Goal: Entertainment & Leisure: Consume media (video, audio)

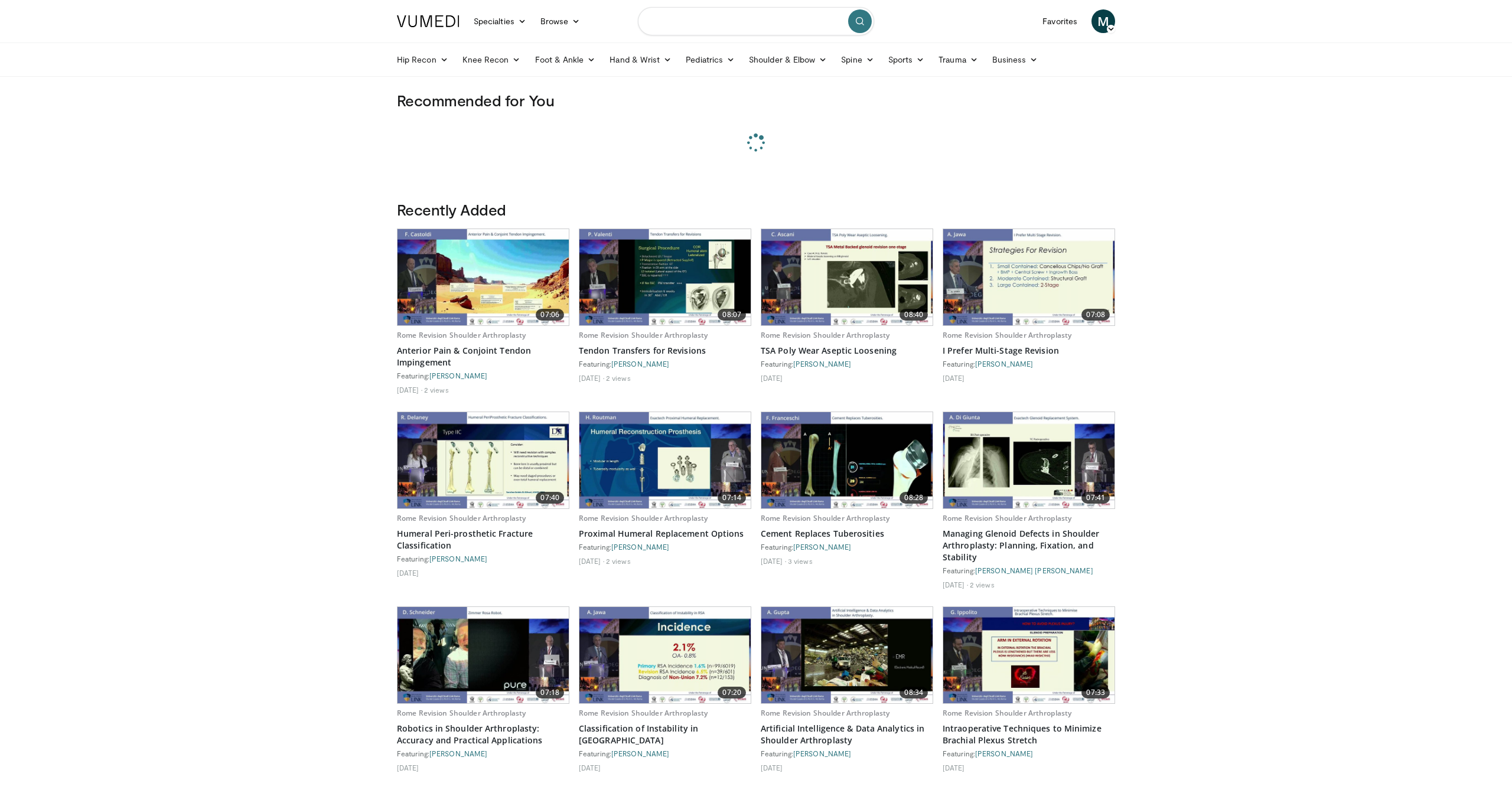
click at [699, 26] on input "Search topics, interventions" at bounding box center [756, 21] width 236 height 28
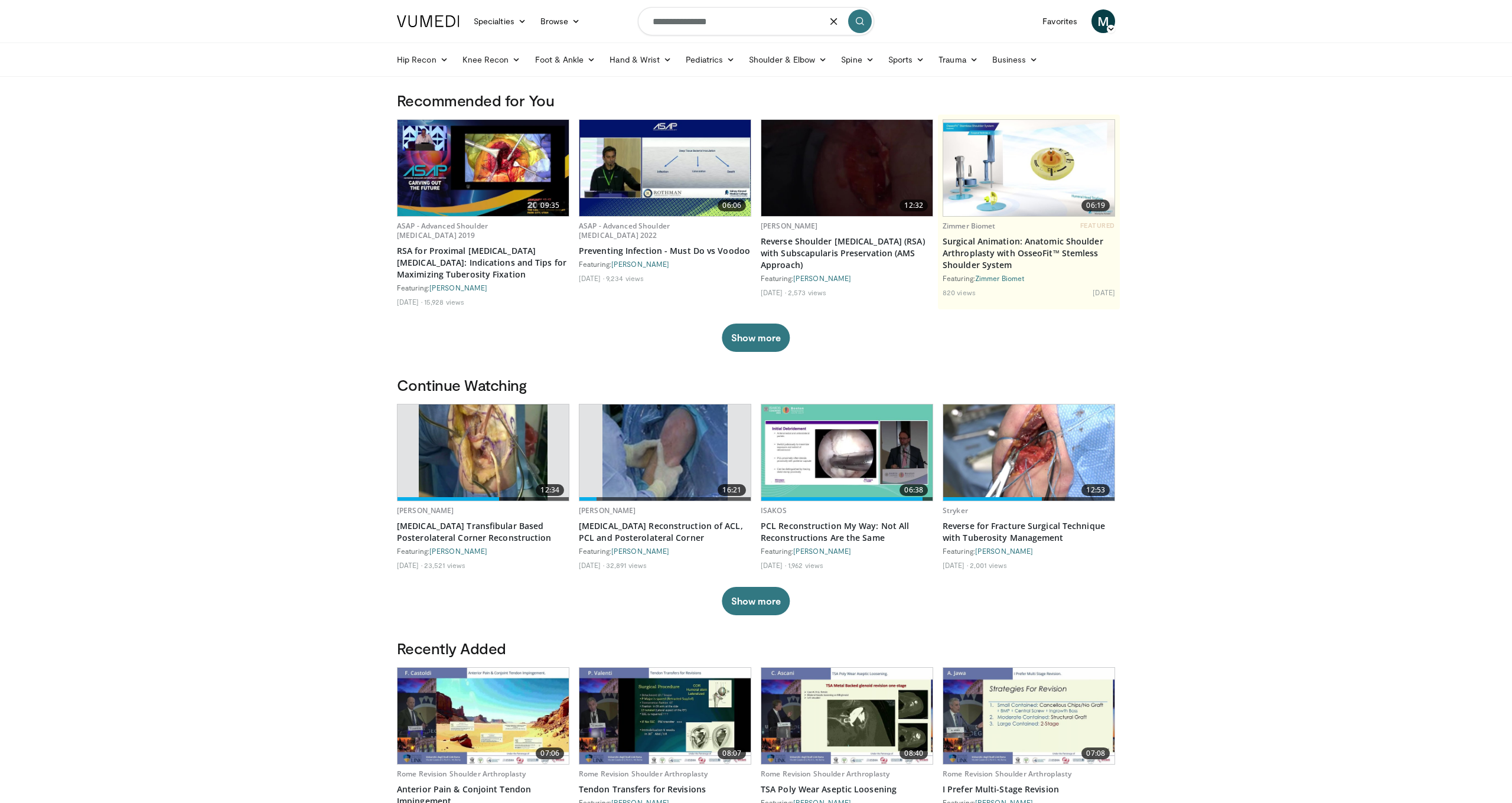
type input "**********"
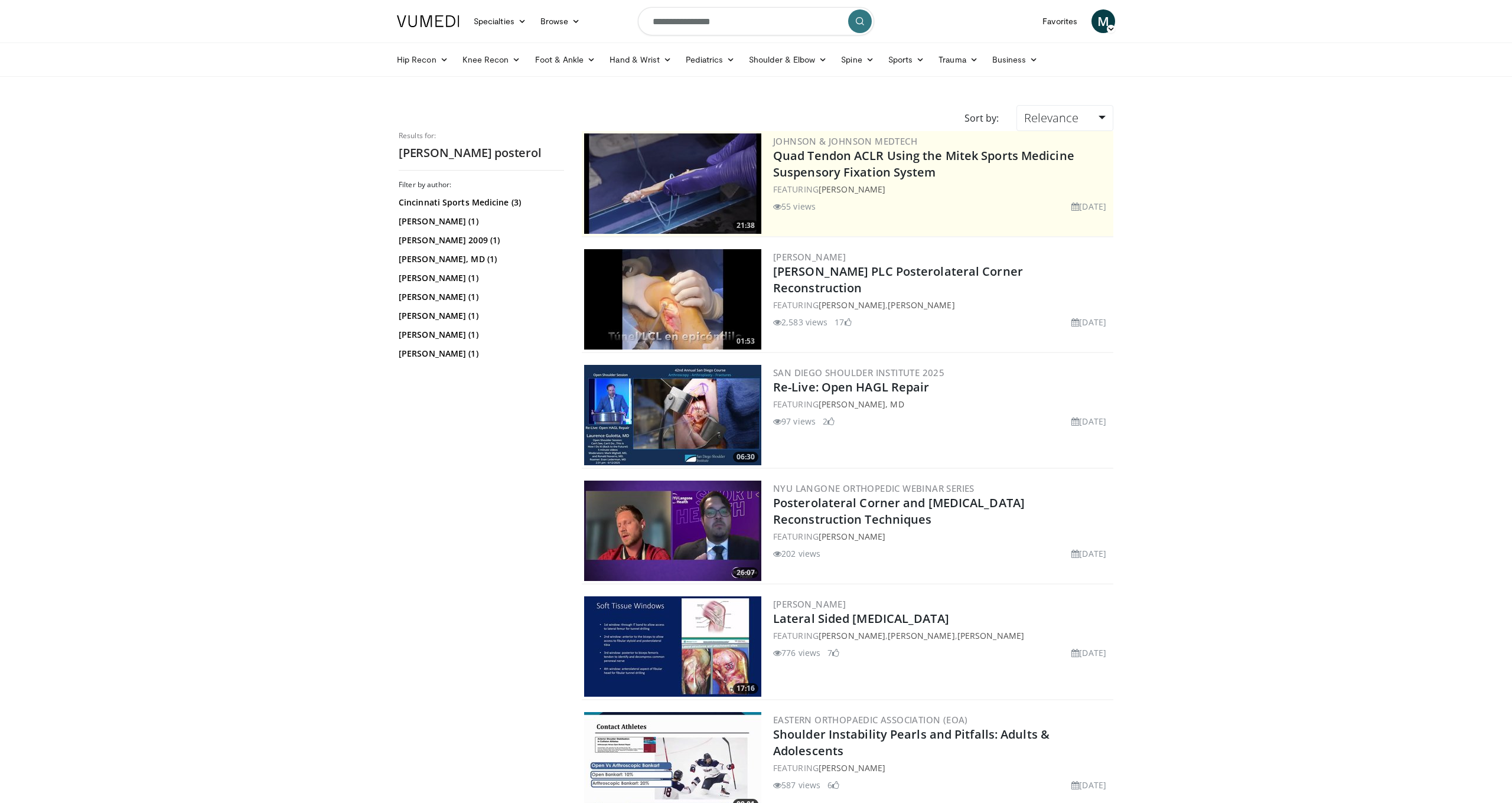
click at [720, 286] on img at bounding box center [672, 299] width 177 height 101
drag, startPoint x: 721, startPoint y: 19, endPoint x: 529, endPoint y: 5, distance: 192.5
click at [529, 5] on nav "Specialties Adult & Family Medicine Allergy, Asthma, Immunology Anesthesiology …" at bounding box center [756, 21] width 732 height 43
type input "**********"
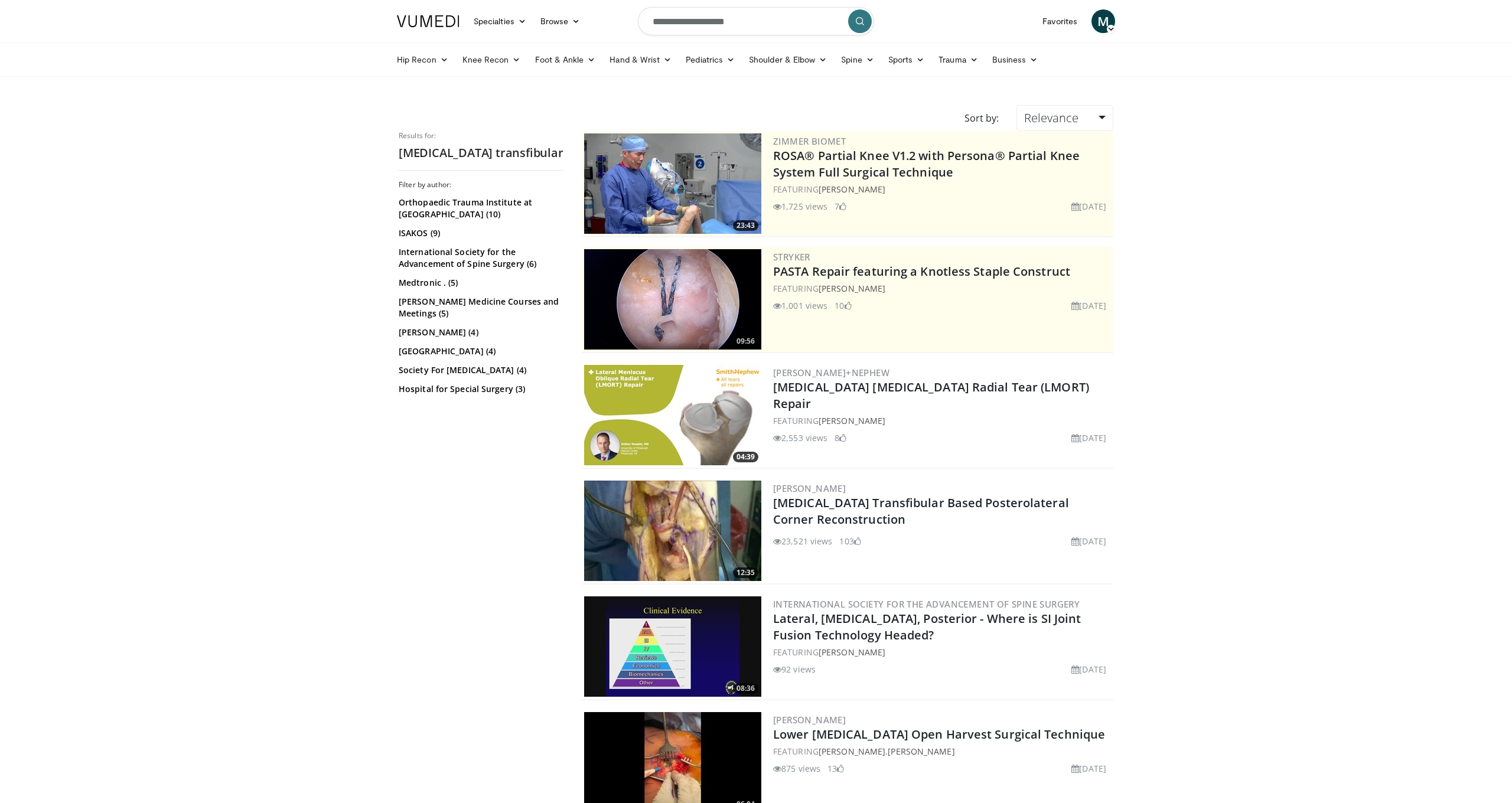
click at [749, 25] on input "**********" at bounding box center [756, 21] width 236 height 28
type input "**********"
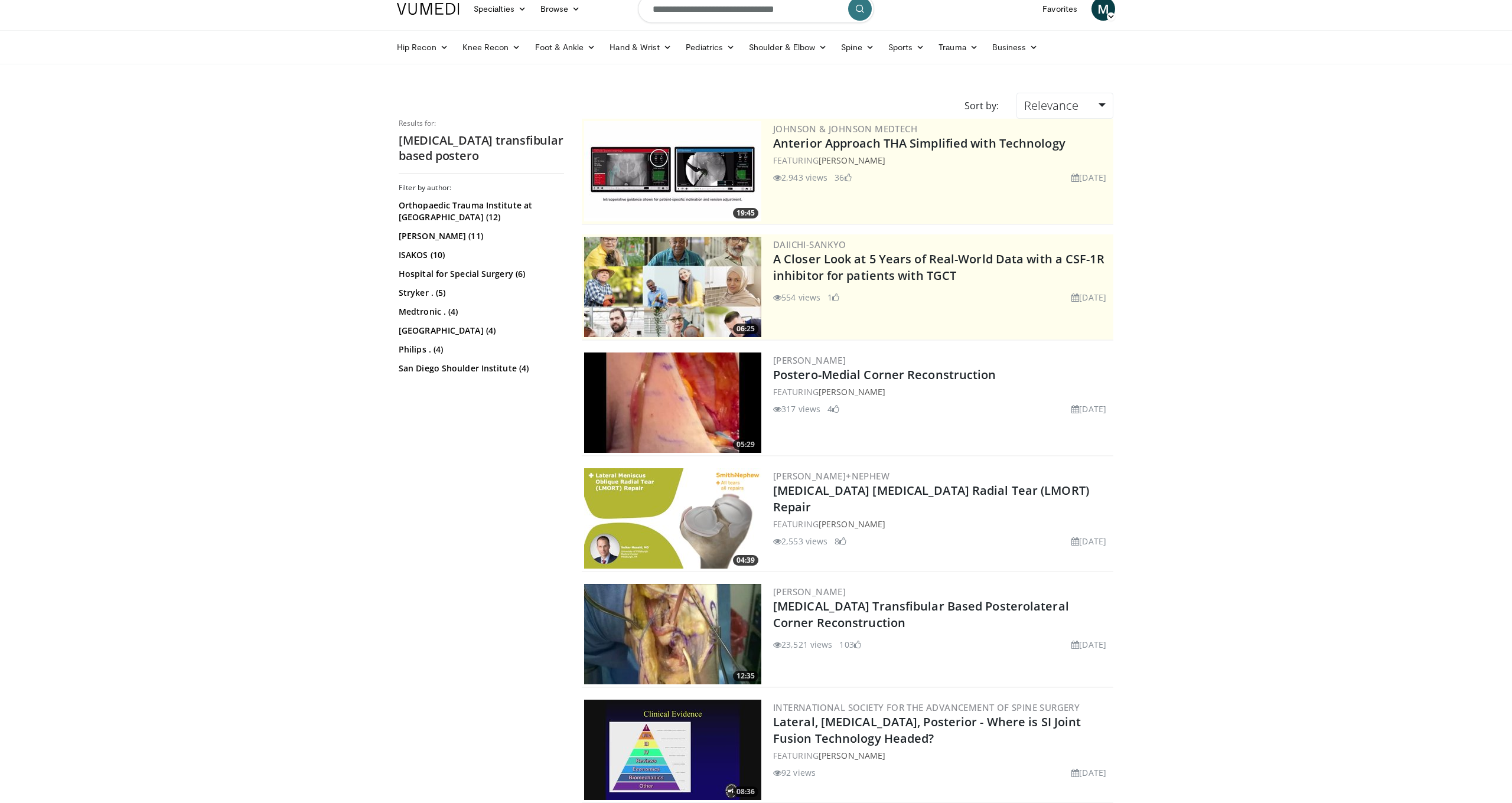
scroll to position [13, 0]
click at [728, 626] on img at bounding box center [672, 633] width 177 height 101
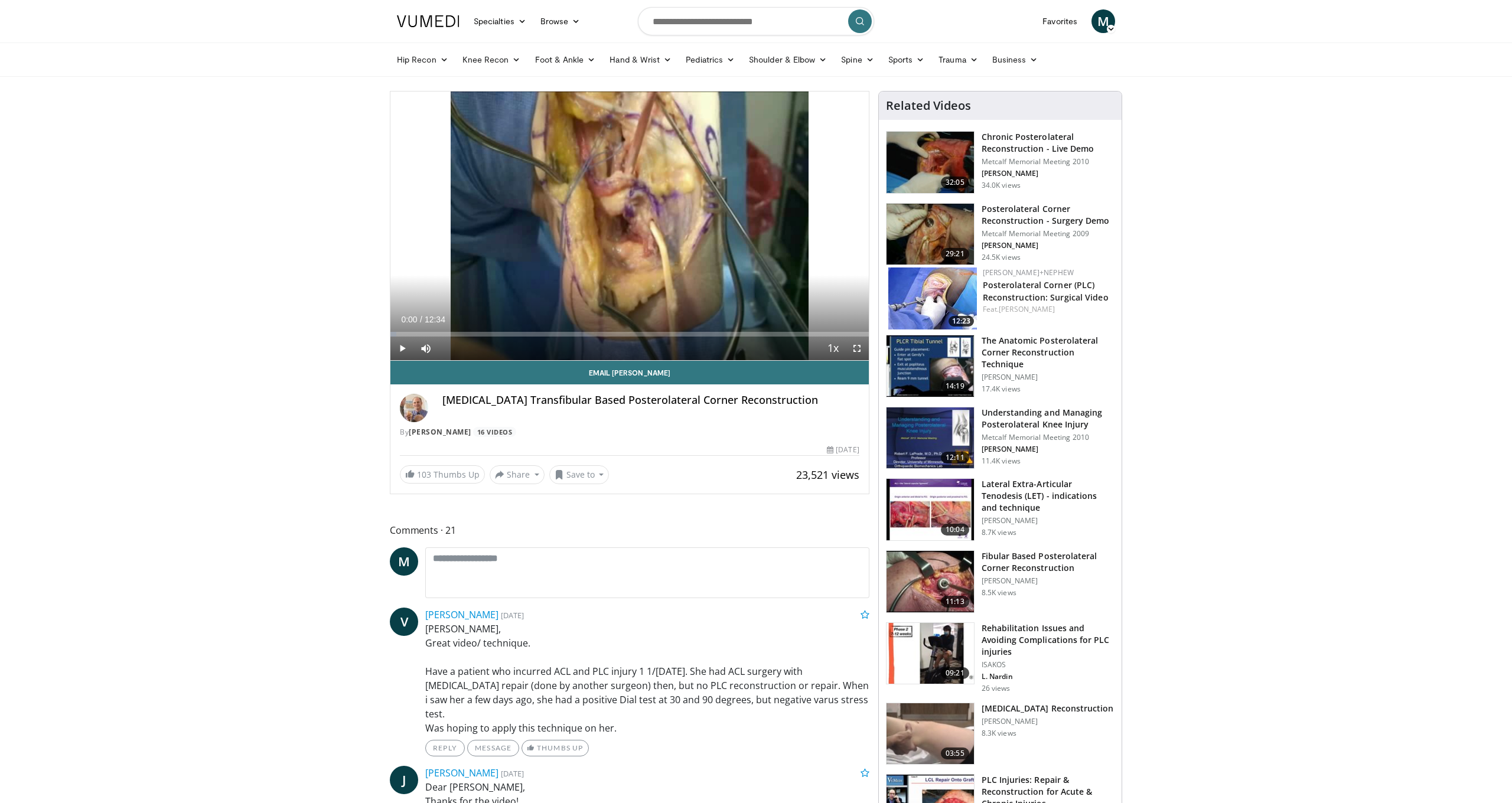
click at [860, 347] on span "Video Player" at bounding box center [857, 349] width 24 height 24
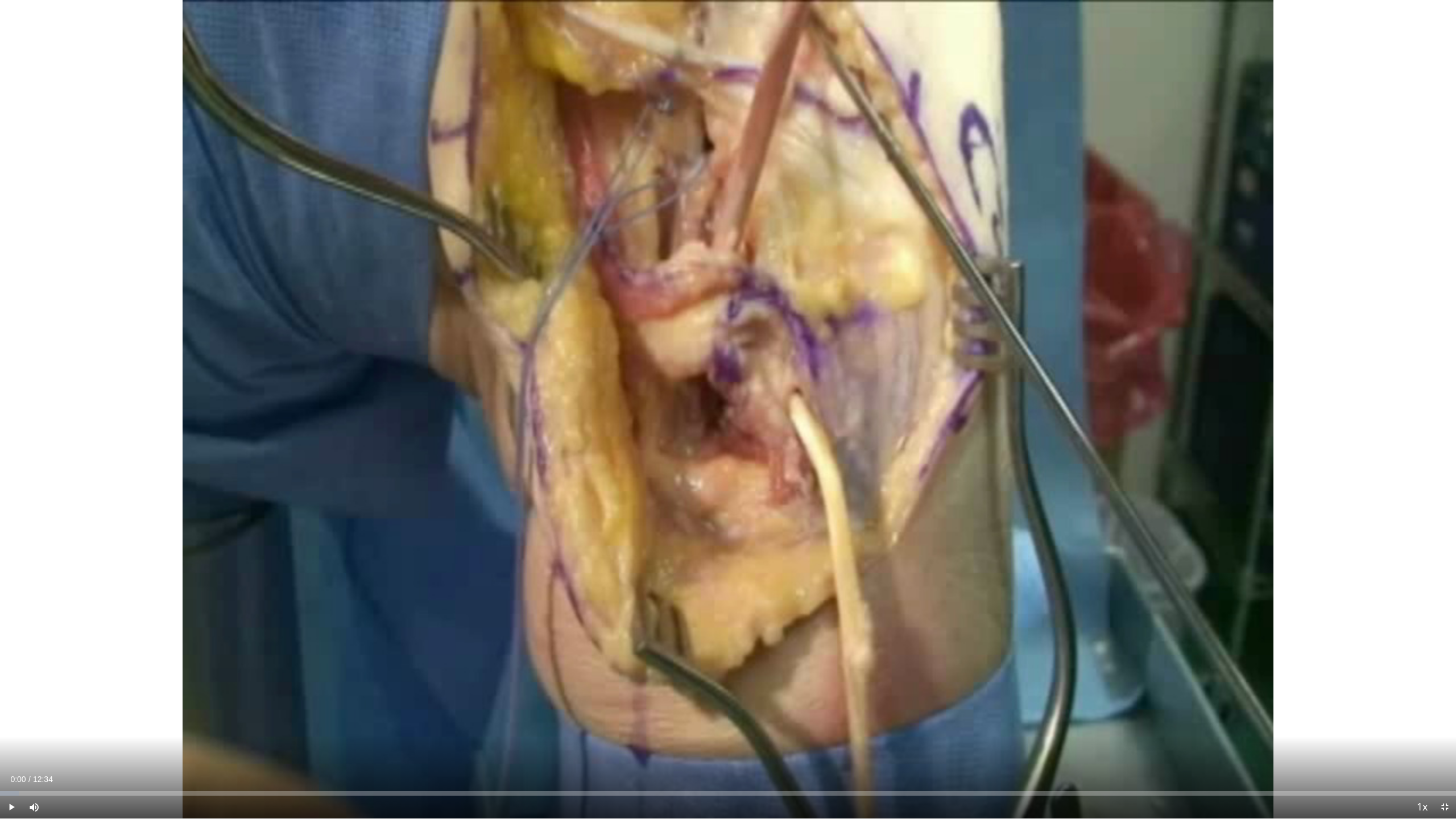
click at [11, 773] on span "Video Player" at bounding box center [11, 807] width 23 height 23
click at [21, 773] on div "Loaded : 18.57% 00:10 00:10" at bounding box center [728, 790] width 1456 height 10
click at [38, 773] on div "Progress Bar" at bounding box center [38, 793] width 1 height 4
click at [52, 773] on div "Progress Bar" at bounding box center [50, 793] width 1 height 4
click at [74, 773] on div "Progress Bar" at bounding box center [74, 793] width 1 height 4
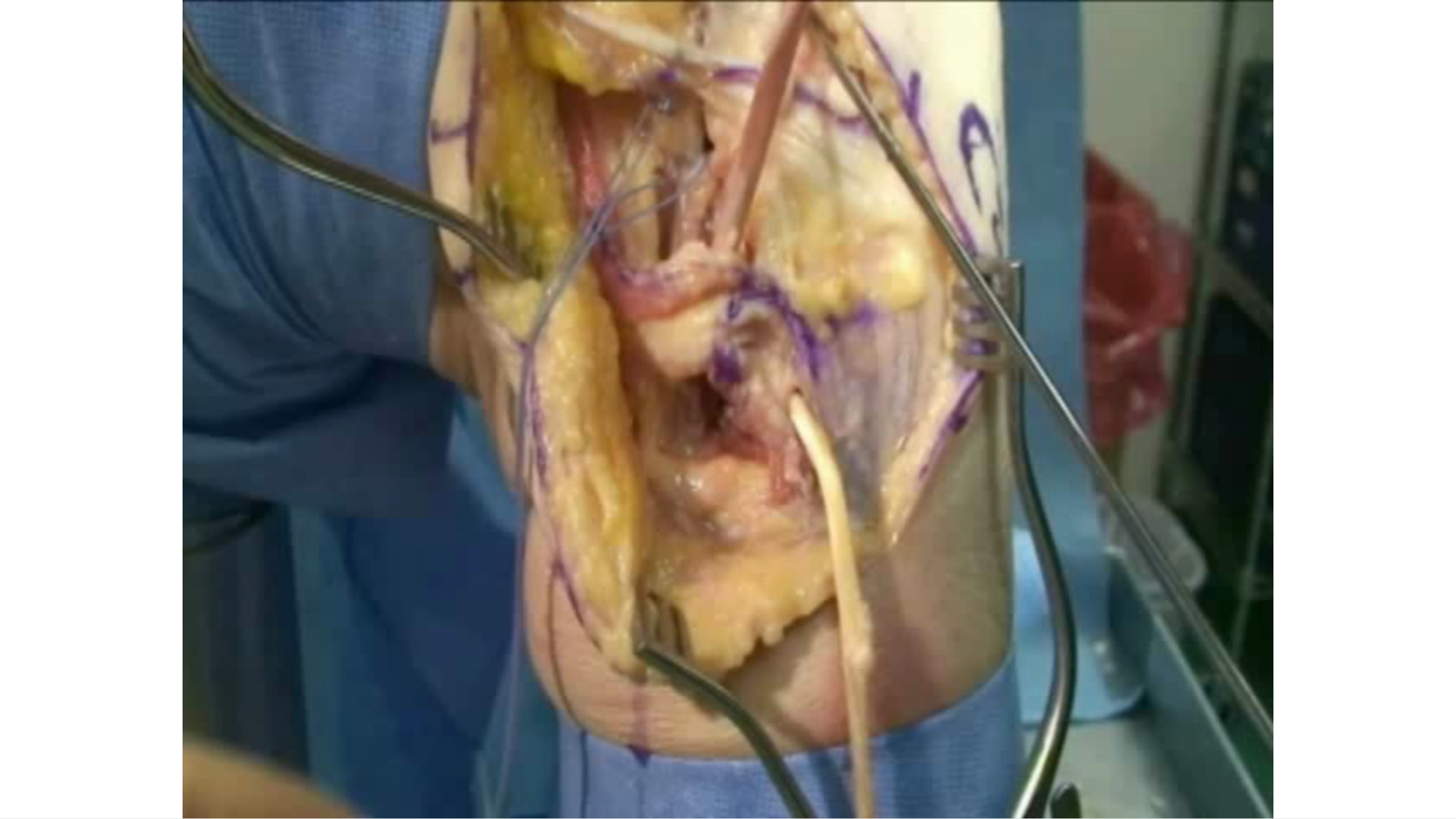
click at [10, 773] on div "10 seconds Tap to unmute" at bounding box center [728, 409] width 1456 height 818
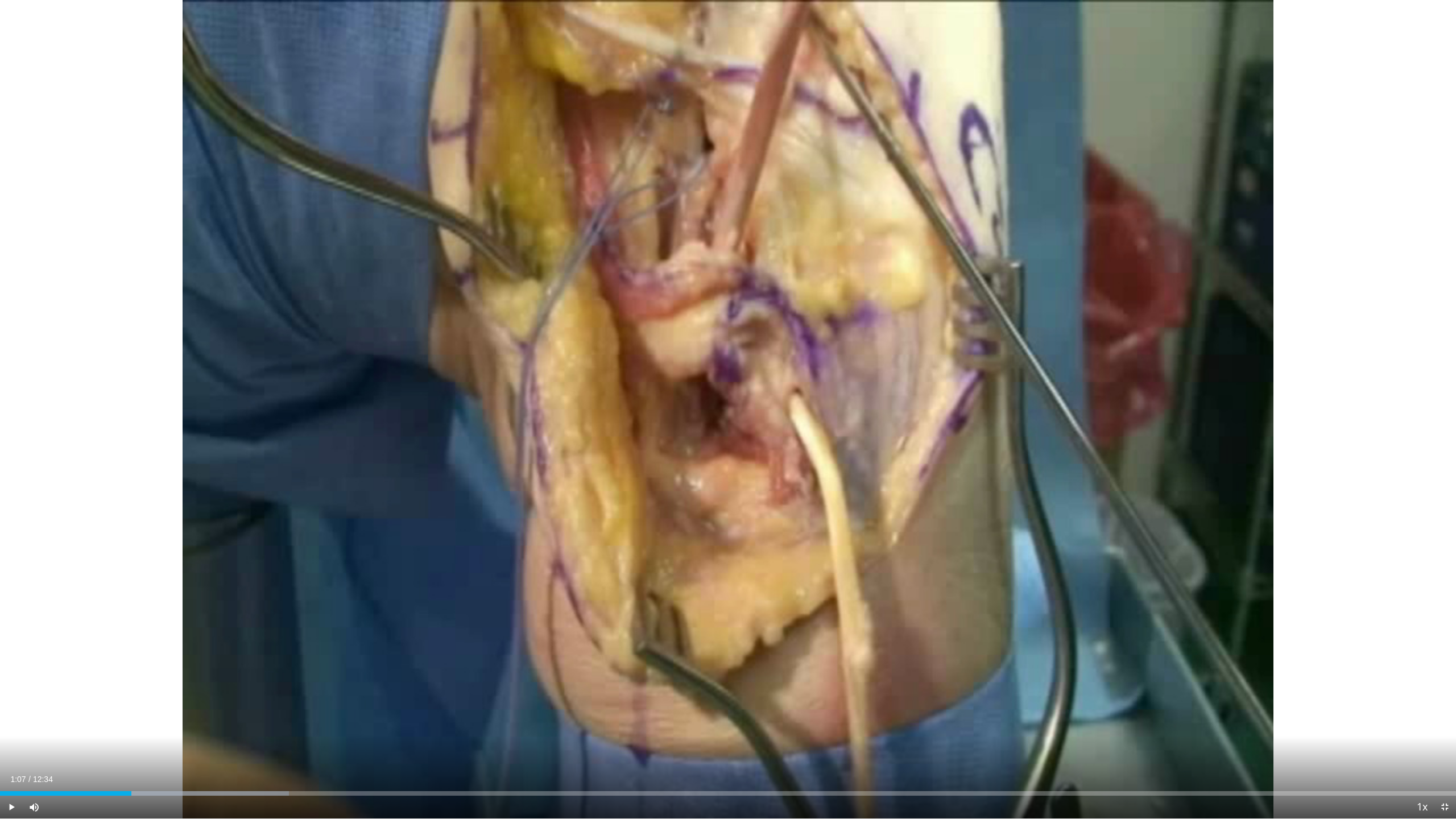
click at [10, 773] on span "Video Player" at bounding box center [11, 807] width 23 height 23
drag, startPoint x: 214, startPoint y: 791, endPoint x: 220, endPoint y: 791, distance: 6.0
click at [220, 773] on div "Loaded : 19.85% 01:50 01:50" at bounding box center [728, 790] width 1456 height 10
click at [206, 773] on div "Progress Bar" at bounding box center [206, 793] width 1 height 4
click at [10, 773] on span "Video Player" at bounding box center [11, 807] width 23 height 23
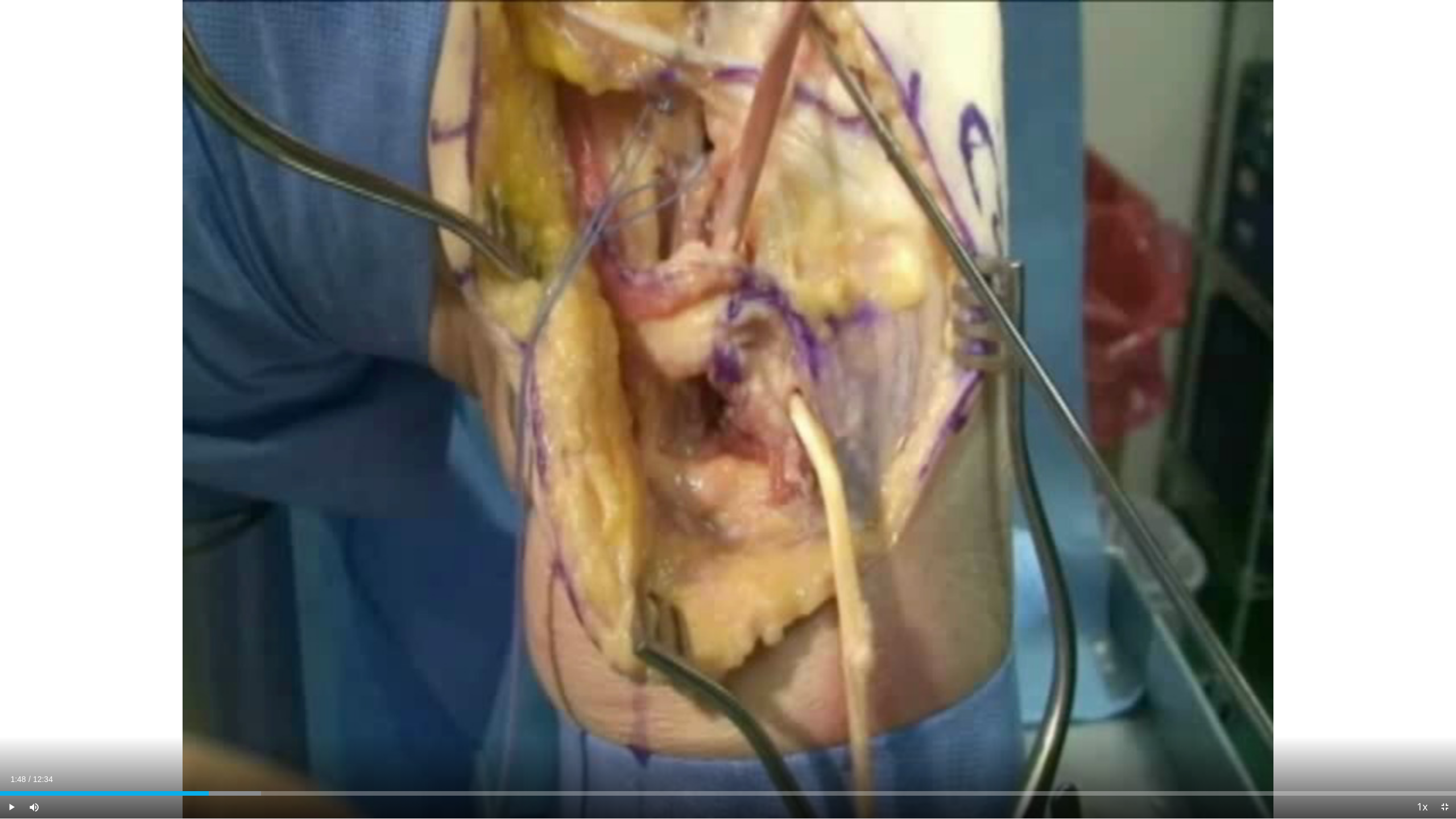
click at [15, 773] on span "Video Player" at bounding box center [11, 807] width 23 height 23
click at [14, 773] on span "Video Player" at bounding box center [11, 807] width 23 height 23
click at [10, 773] on span "Video Player" at bounding box center [11, 807] width 23 height 23
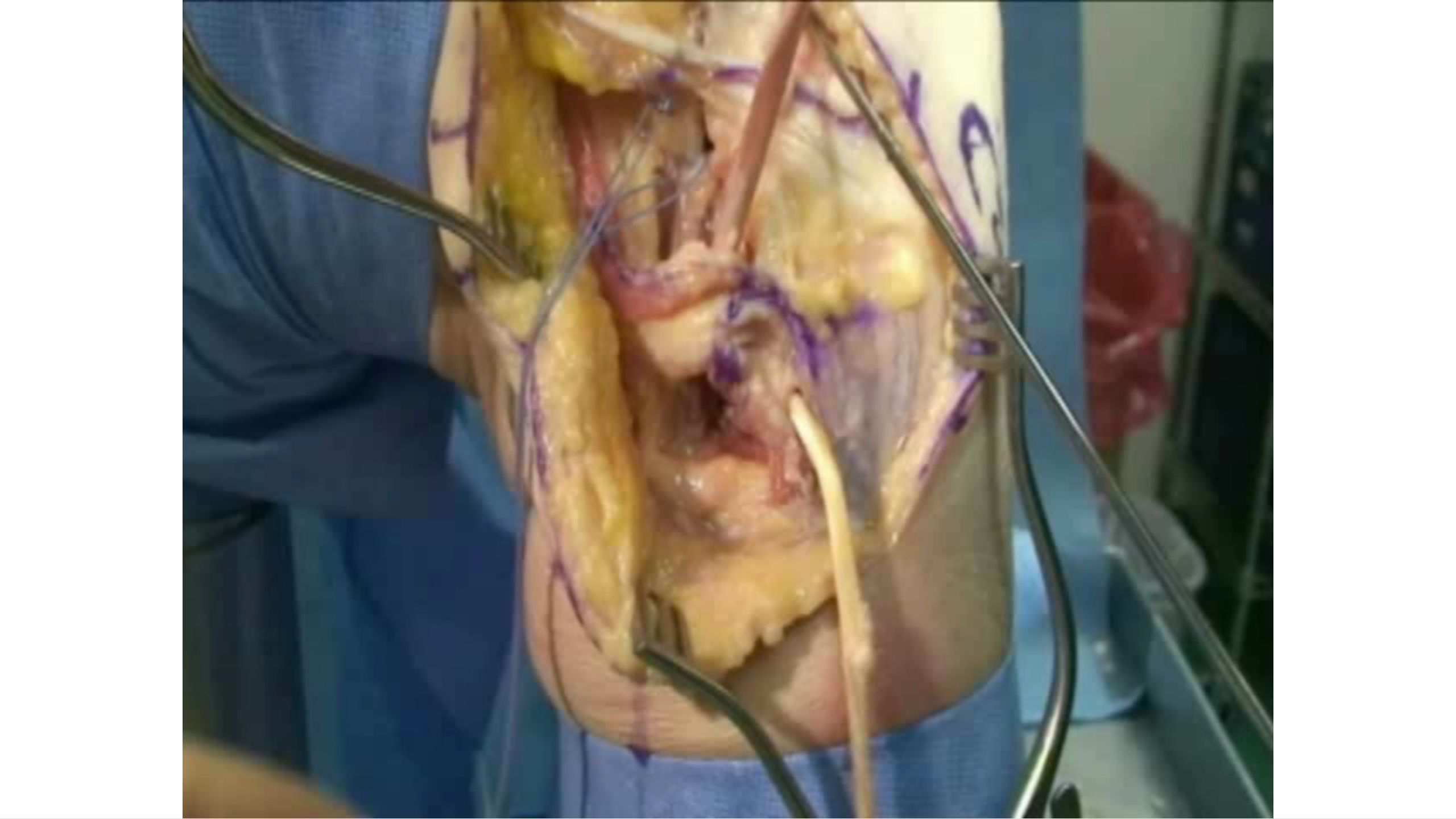
click at [12, 773] on div "10 seconds Tap to unmute" at bounding box center [728, 409] width 1456 height 818
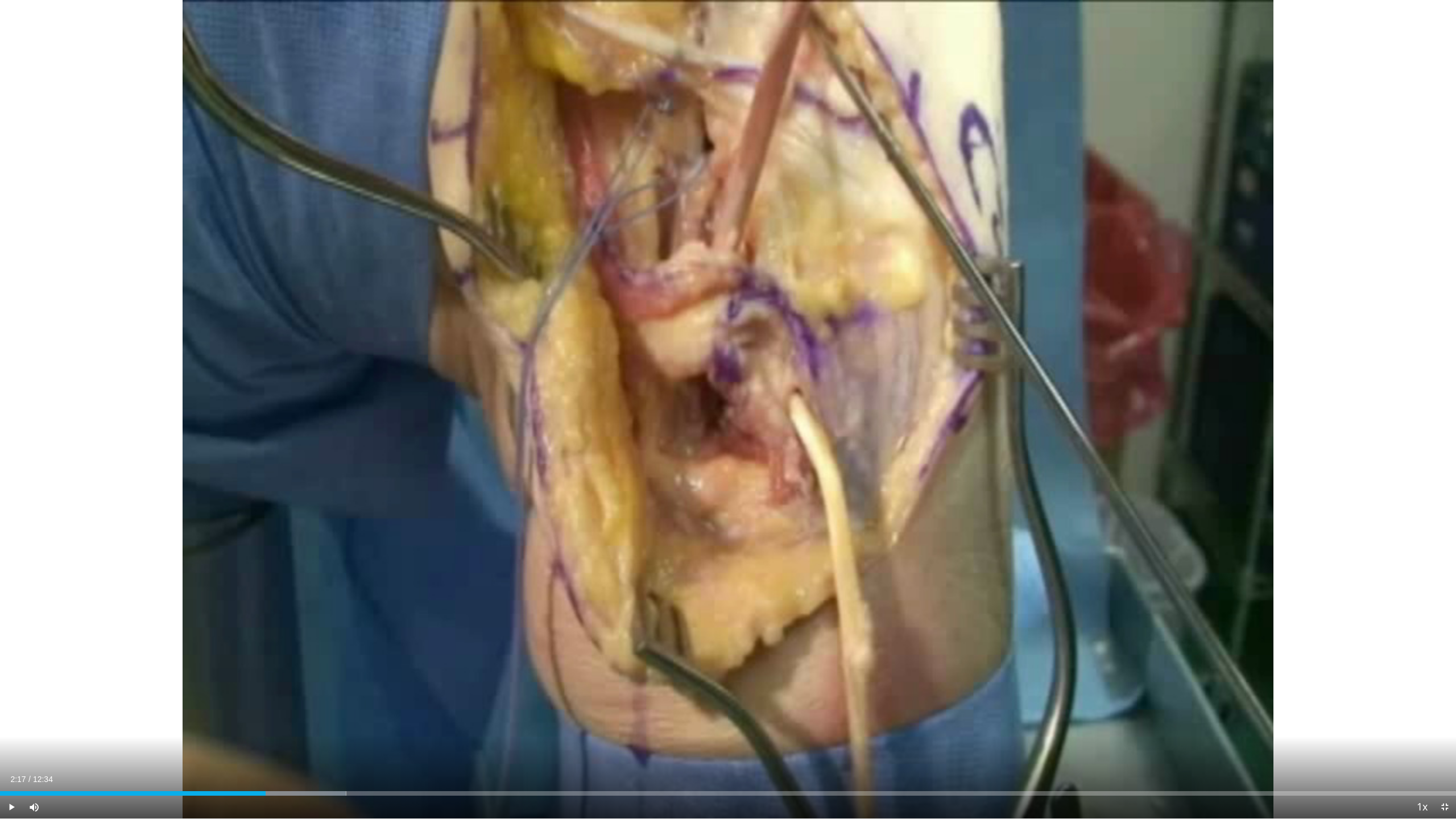
click at [12, 773] on span "Video Player" at bounding box center [11, 807] width 23 height 23
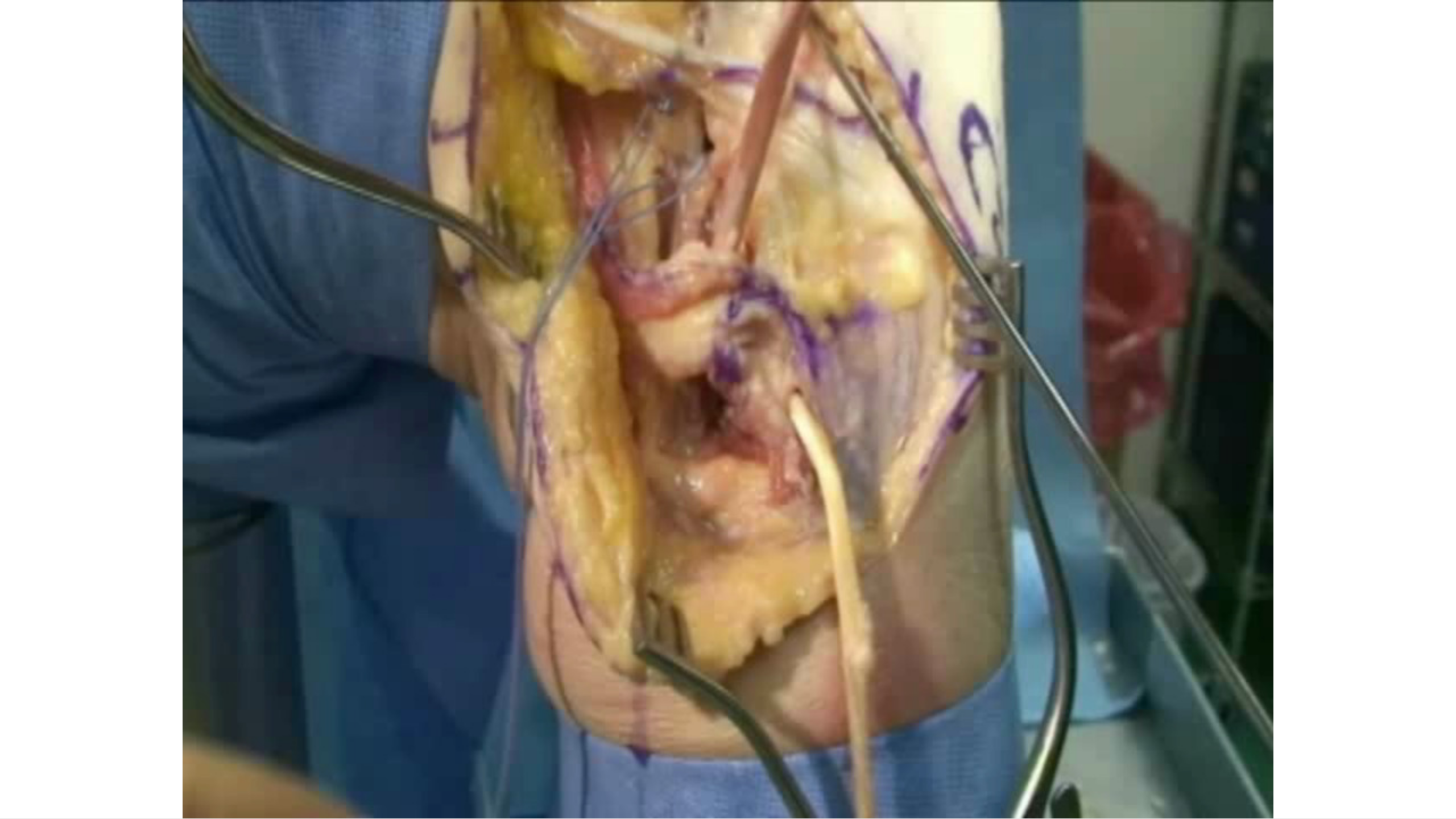
click at [14, 773] on video-js "**********" at bounding box center [728, 410] width 1456 height 819
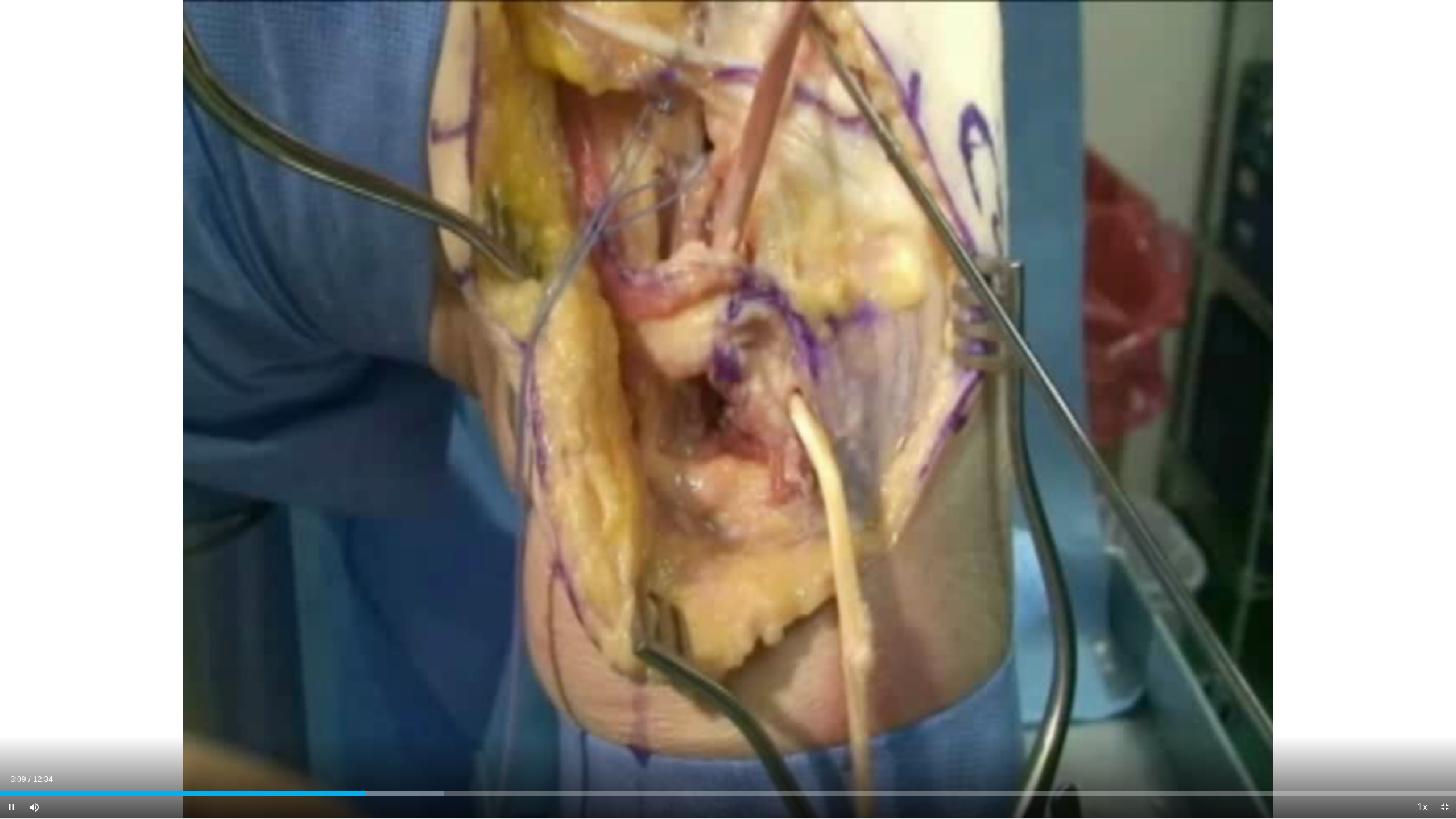
click at [16, 773] on span "Video Player" at bounding box center [11, 807] width 23 height 23
click at [9, 773] on span "Video Player" at bounding box center [11, 807] width 23 height 23
click at [365, 773] on div "Current Time 3:17 / Duration 12:34 Pause Skip Backward Skip Forward Mute 0% Loa…" at bounding box center [728, 807] width 1456 height 23
click at [369, 773] on div "Progress Bar" at bounding box center [369, 793] width 1 height 4
click at [367, 773] on div "Progress Bar" at bounding box center [367, 793] width 1 height 4
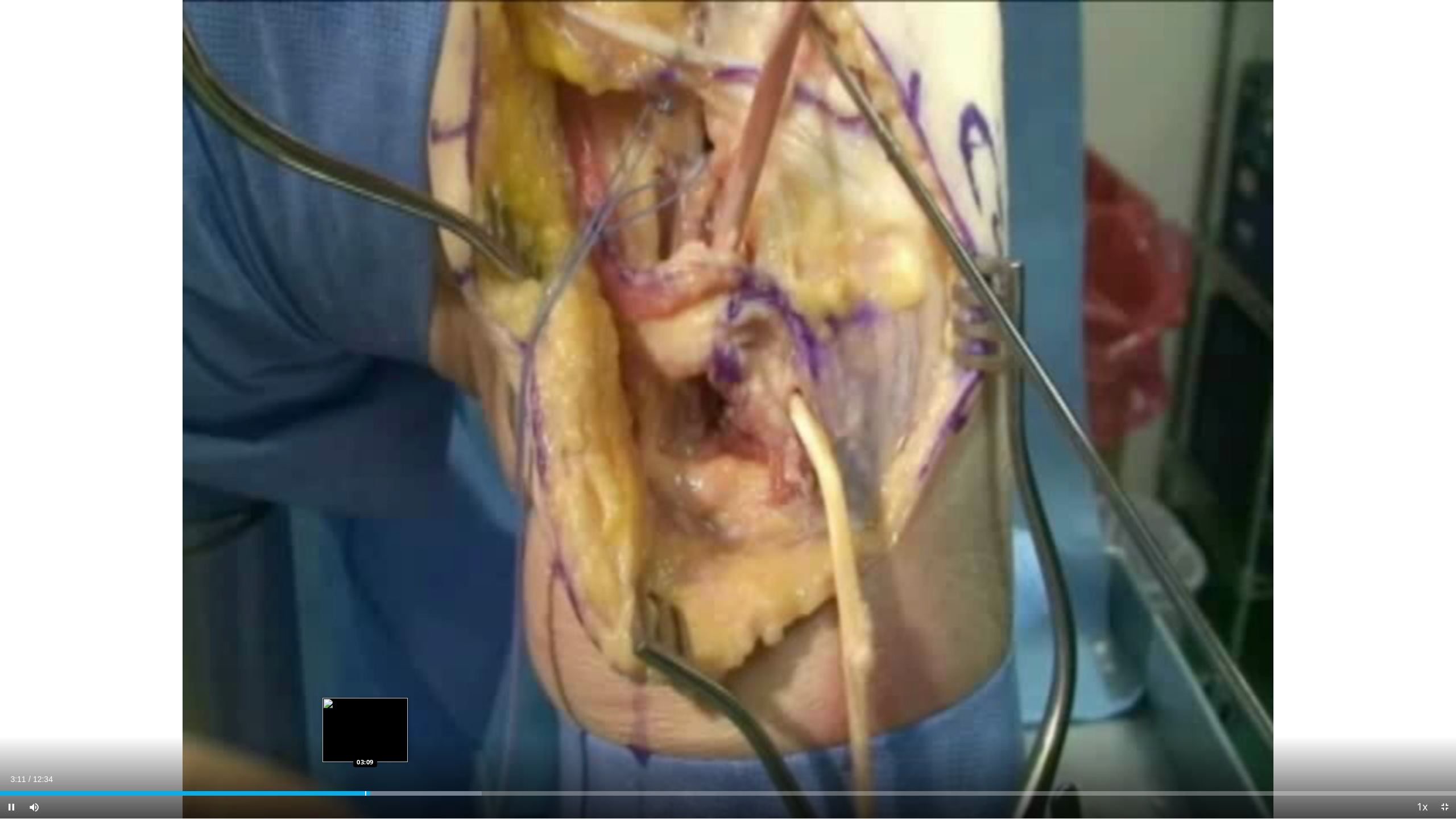
click at [365, 773] on div "Progress Bar" at bounding box center [365, 793] width 1 height 4
click at [7, 773] on span "Video Player" at bounding box center [11, 807] width 23 height 23
click at [10, 773] on span "Video Player" at bounding box center [11, 807] width 23 height 23
click at [10, 773] on span "Video Player" at bounding box center [11, 807] width 23 height 23
click at [10, 773] on span "Video Player" at bounding box center [11, 807] width 23 height 23
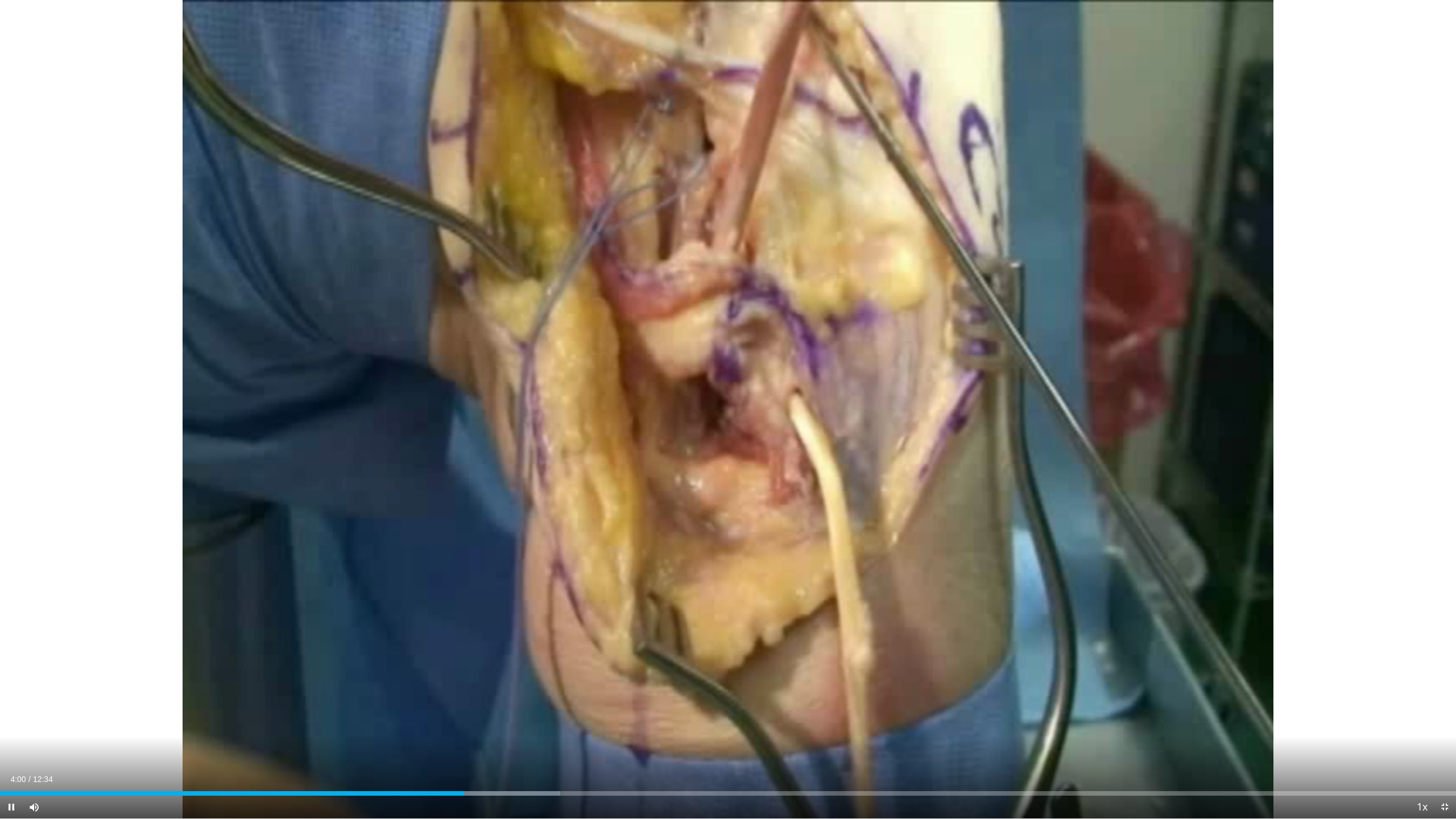
click at [14, 773] on span "Video Player" at bounding box center [11, 807] width 23 height 23
click at [456, 773] on div "Progress Bar" at bounding box center [456, 793] width 1 height 4
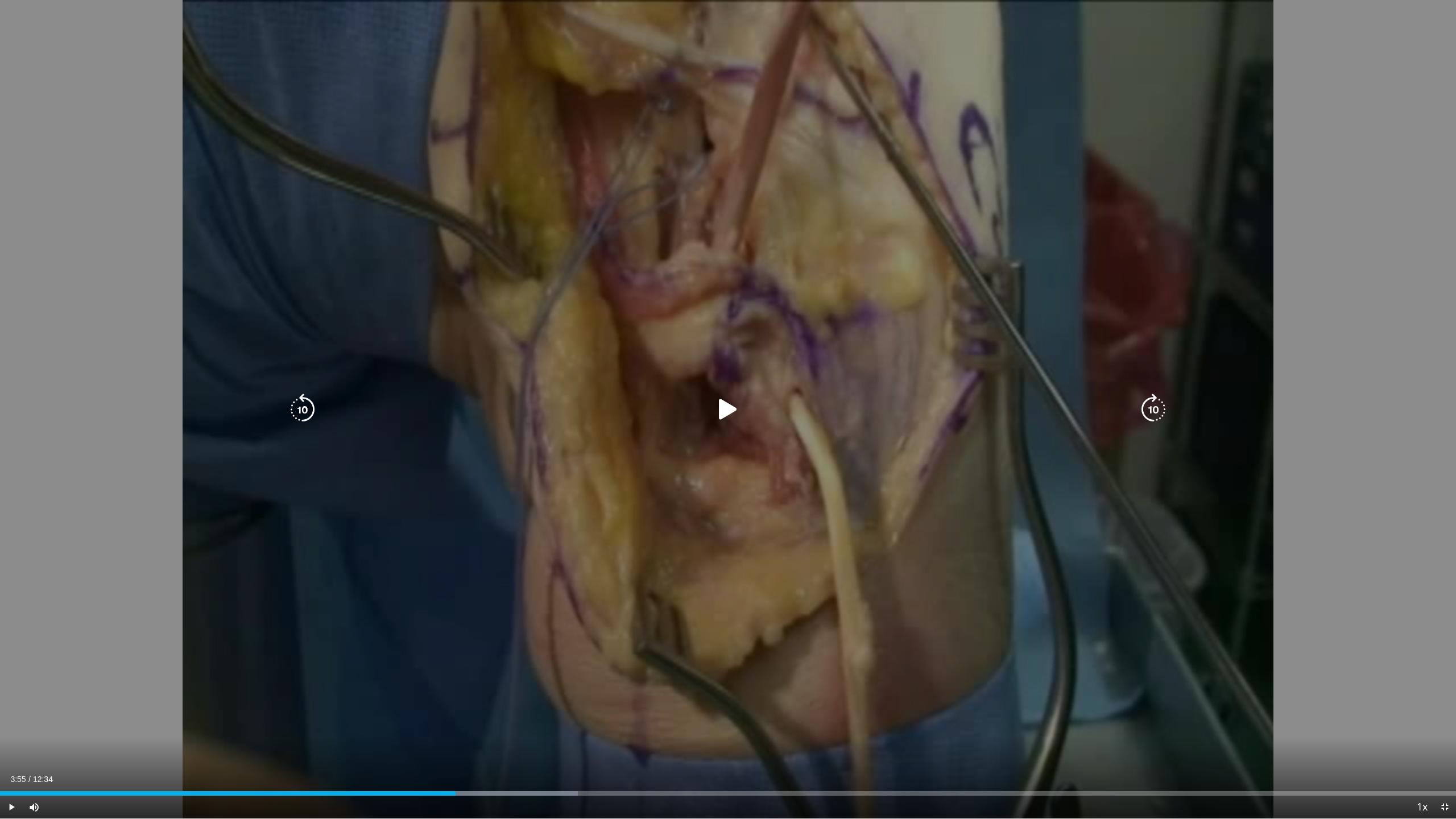
click at [9, 773] on span "Video Player" at bounding box center [11, 807] width 23 height 23
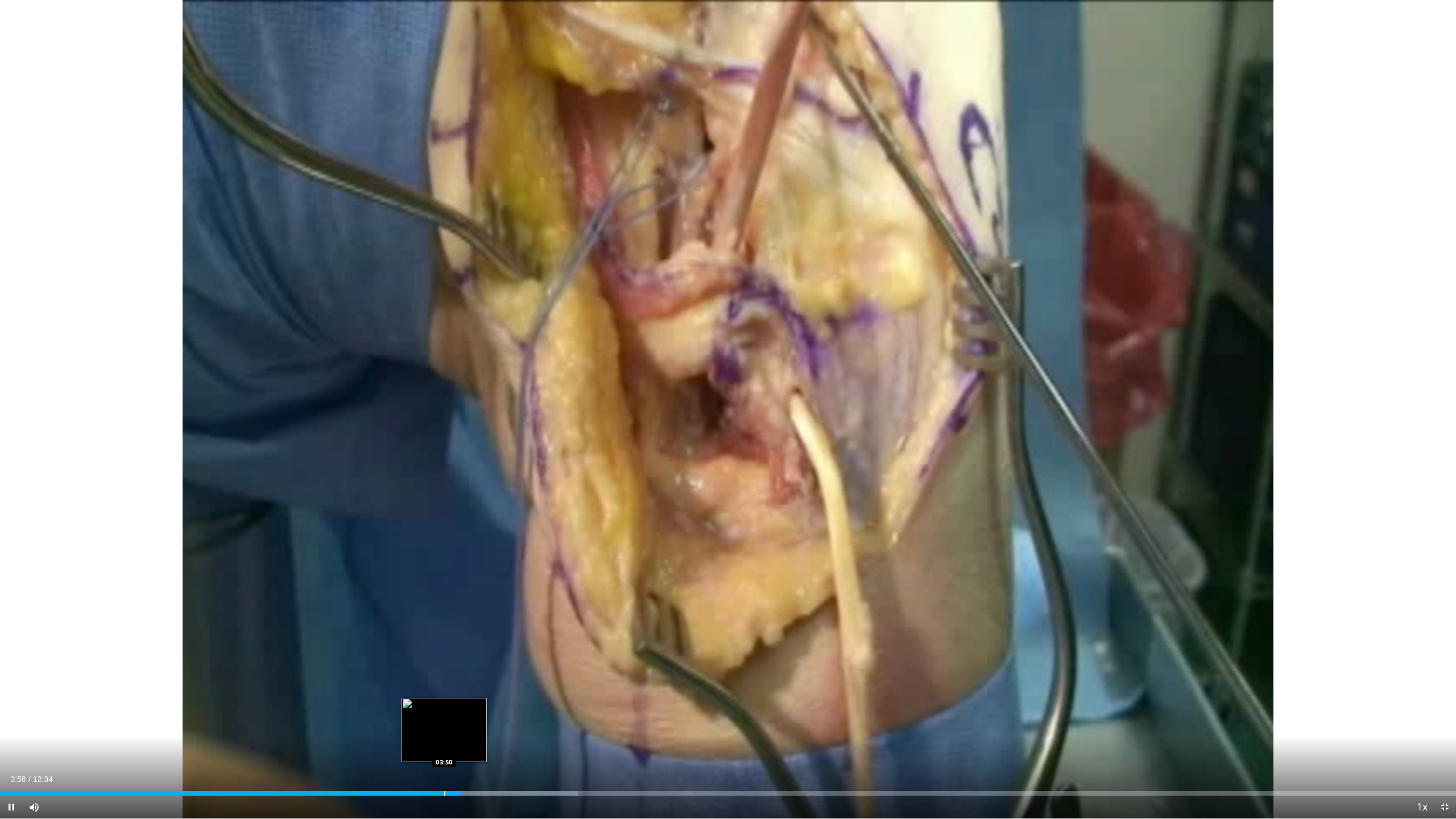
click at [444, 773] on div "Progress Bar" at bounding box center [444, 793] width 1 height 4
click at [441, 773] on div "Progress Bar" at bounding box center [441, 793] width 1 height 4
click at [16, 773] on span "Video Player" at bounding box center [11, 807] width 23 height 23
click at [7, 773] on span "Video Player" at bounding box center [11, 807] width 23 height 23
click at [12, 773] on span "Video Player" at bounding box center [11, 807] width 23 height 23
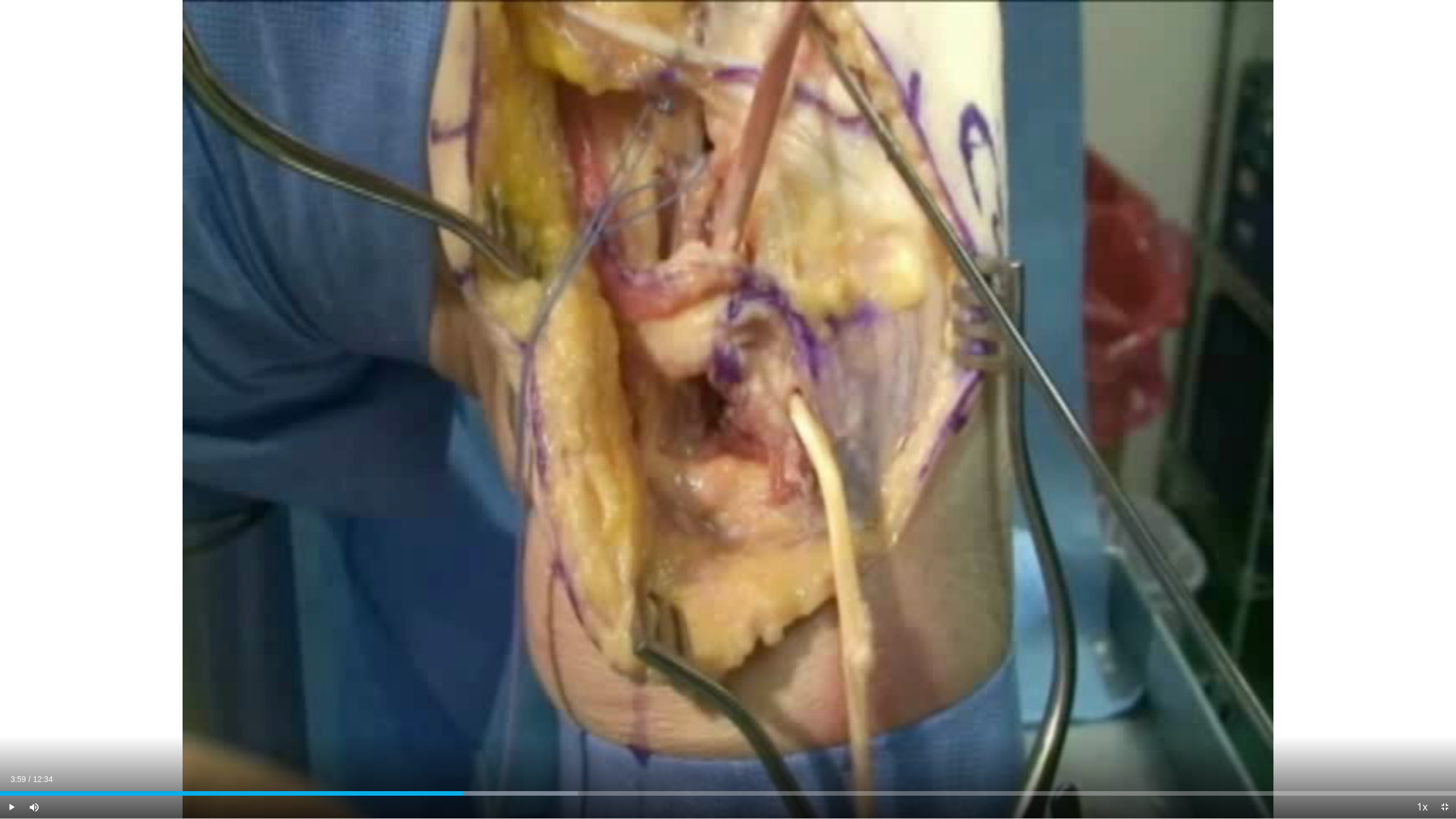
click at [18, 773] on span "Video Player" at bounding box center [11, 807] width 23 height 23
click at [10, 773] on span "Video Player" at bounding box center [11, 807] width 23 height 23
click at [16, 773] on span "Video Player" at bounding box center [11, 807] width 23 height 23
click at [512, 773] on div "Progress Bar" at bounding box center [512, 793] width 1 height 4
click at [505, 773] on div "Progress Bar" at bounding box center [505, 793] width 1 height 4
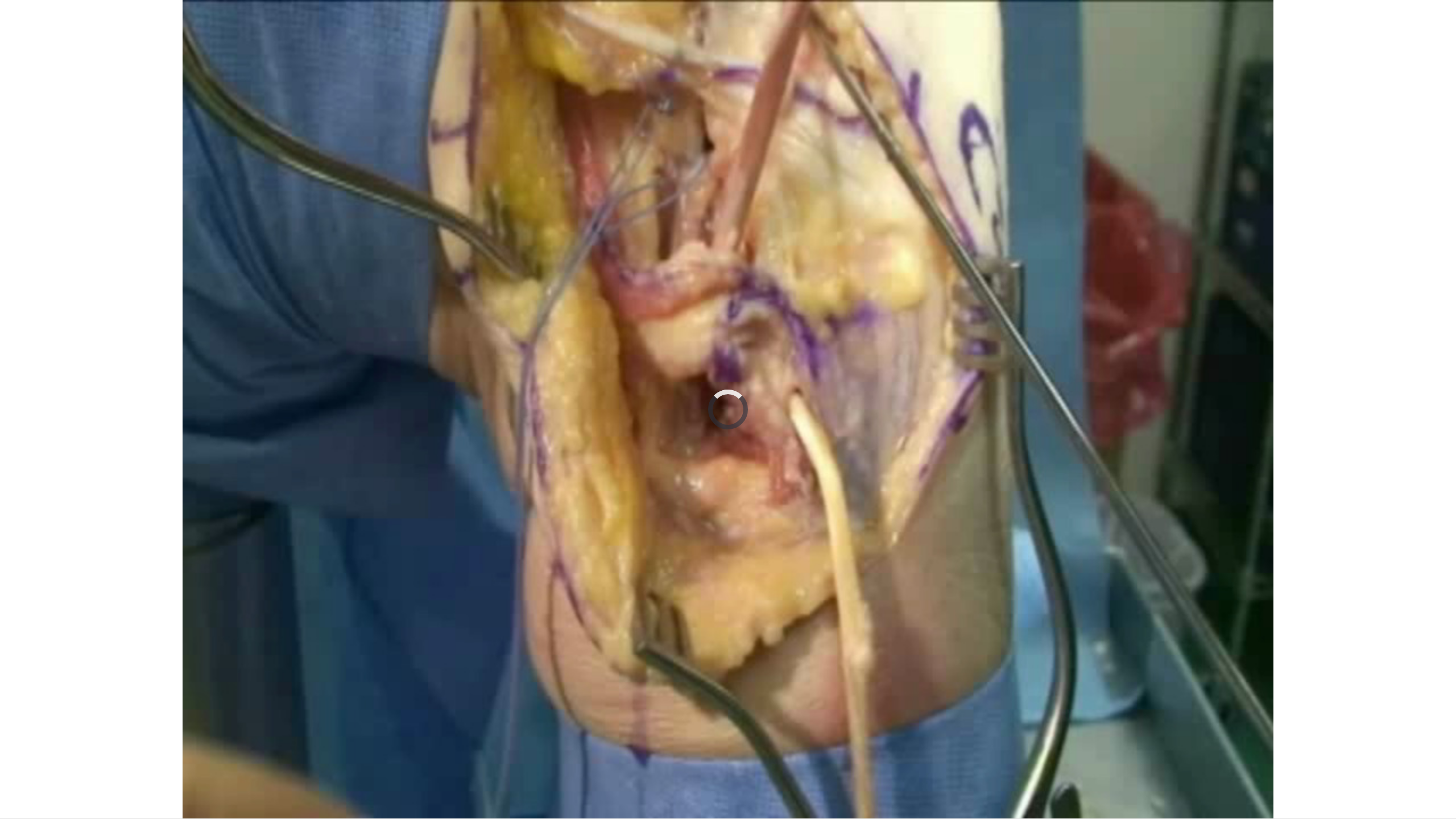
click at [14, 773] on div "10 seconds Tap to unmute" at bounding box center [728, 409] width 1456 height 818
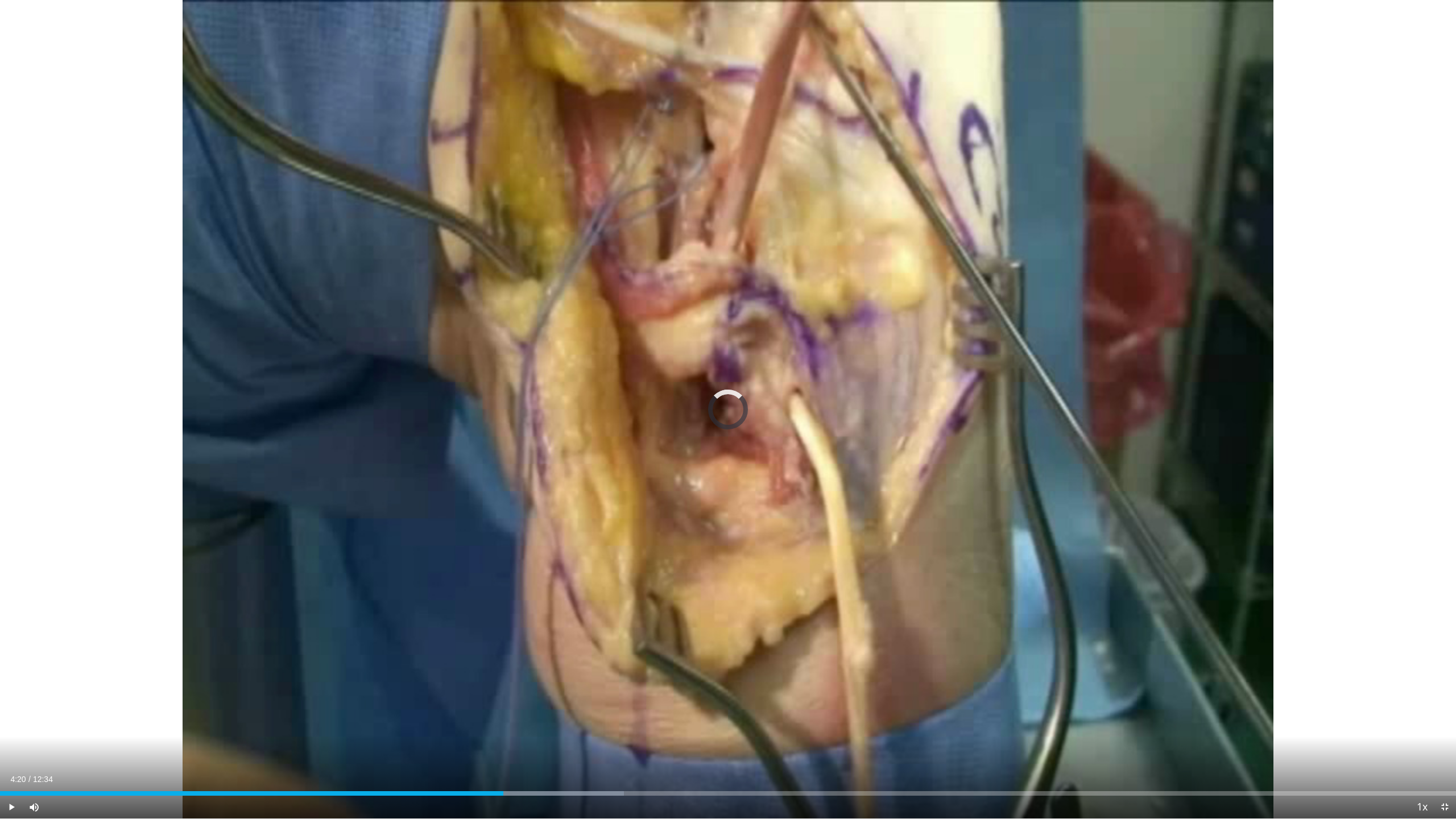
click at [14, 773] on span "Video Player" at bounding box center [11, 807] width 23 height 23
click at [495, 773] on div "Progress Bar" at bounding box center [495, 793] width 1 height 4
click at [16, 773] on span "Video Player" at bounding box center [11, 807] width 23 height 23
click at [15, 773] on span "Video Player" at bounding box center [11, 807] width 23 height 23
click at [10, 773] on span "Video Player" at bounding box center [11, 807] width 23 height 23
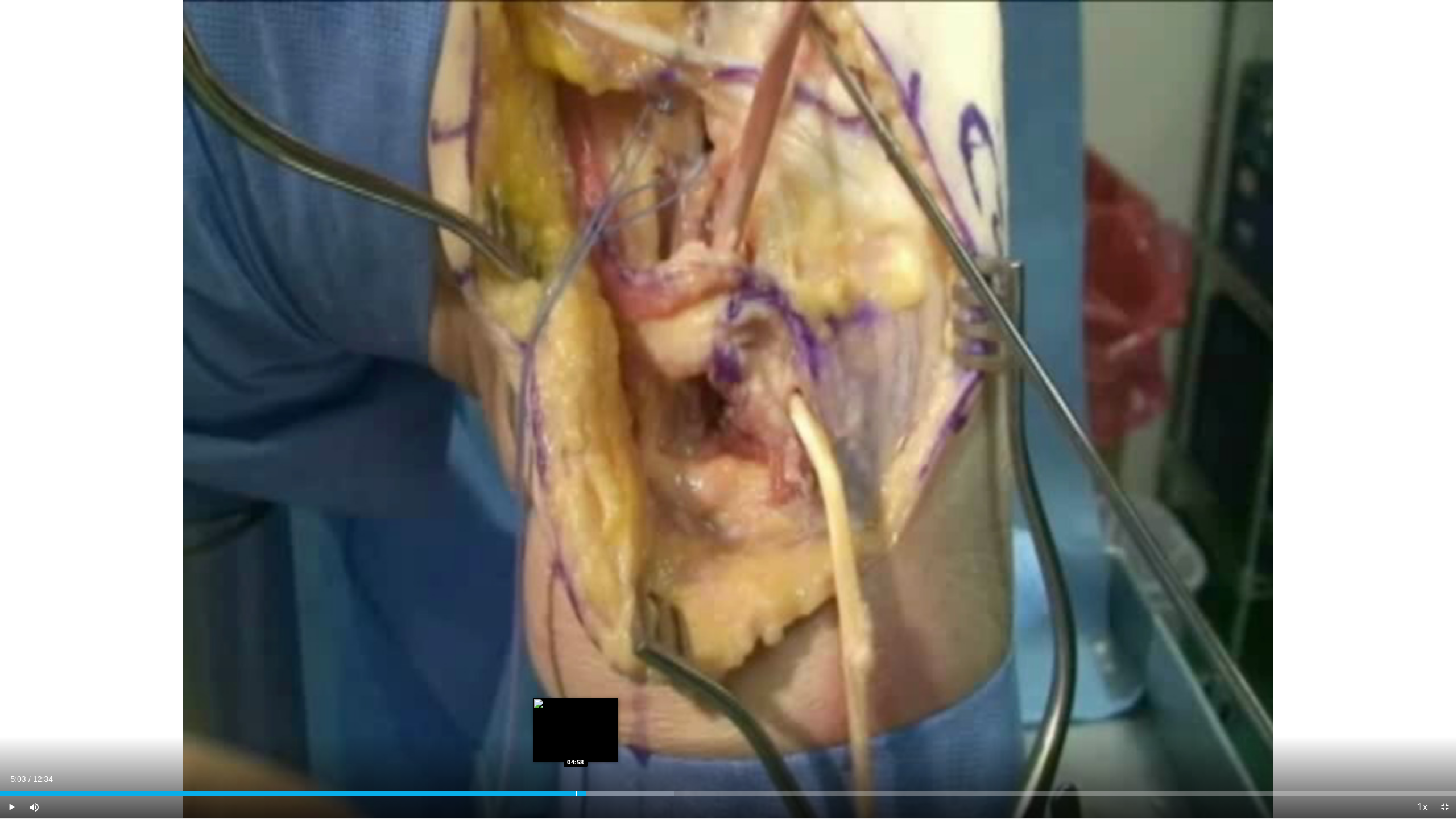
click at [576, 773] on div "Progress Bar" at bounding box center [576, 793] width 1 height 4
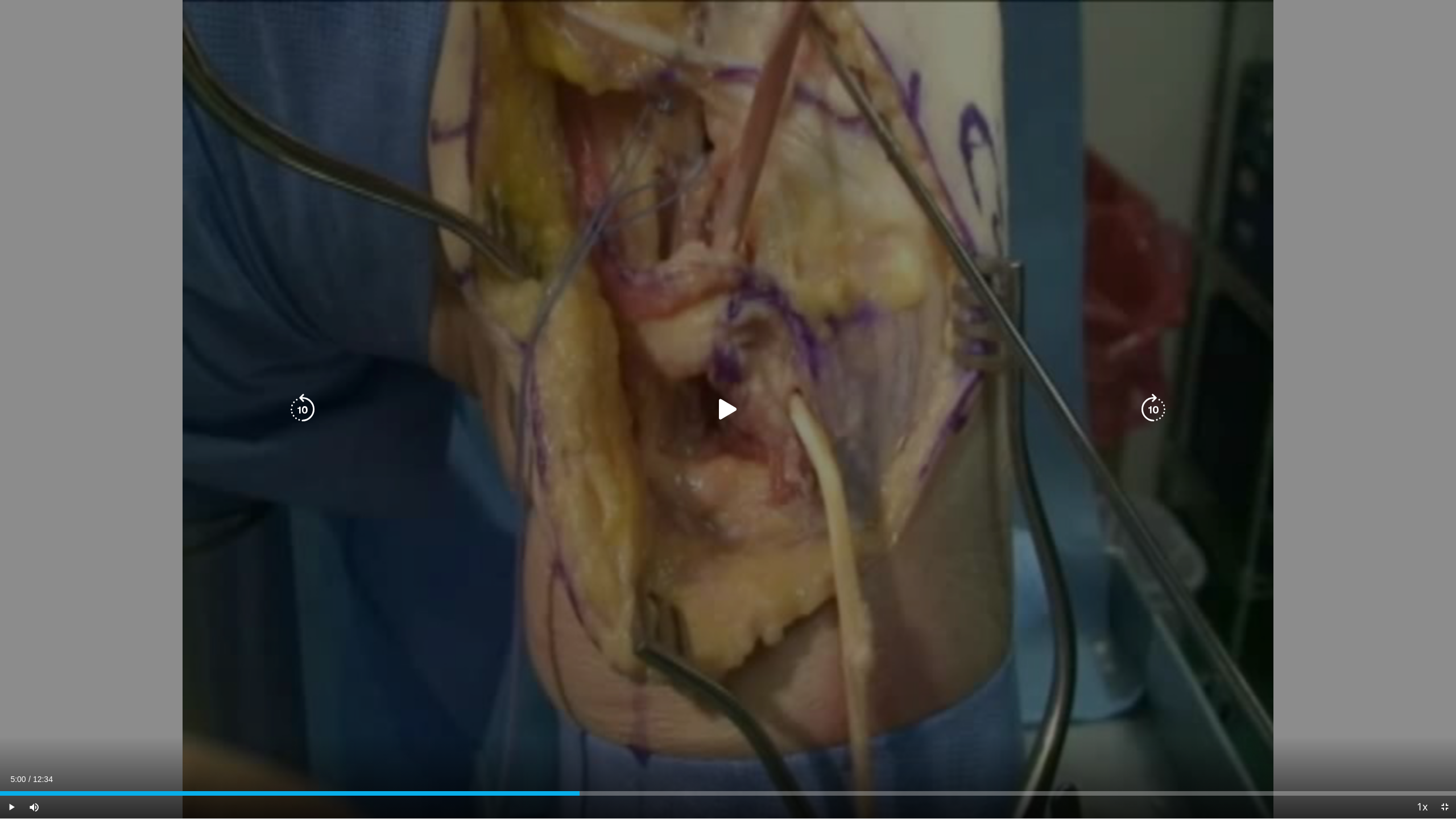
click at [15, 773] on span "Video Player" at bounding box center [11, 807] width 23 height 23
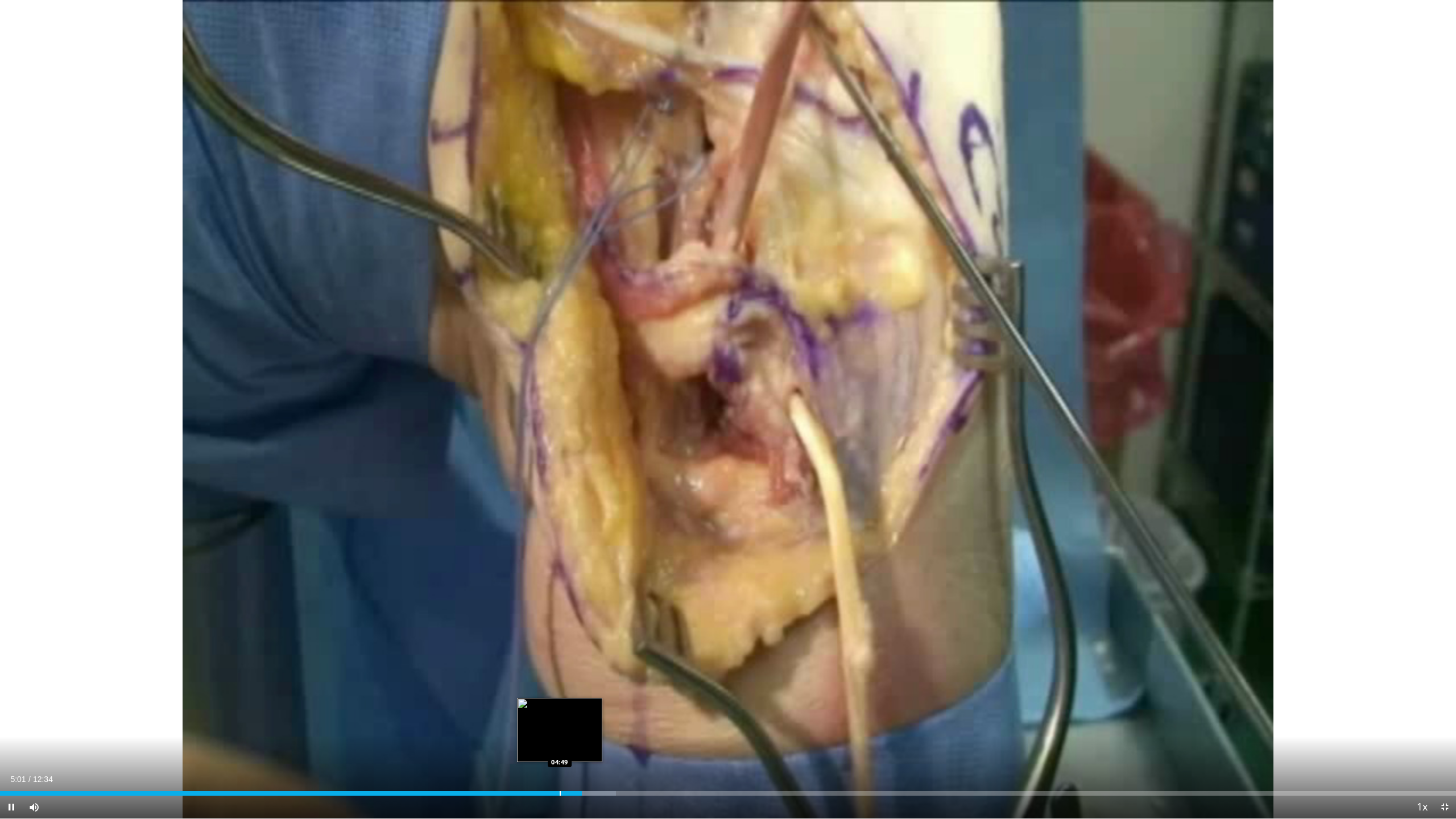
click at [560, 773] on div "Progress Bar" at bounding box center [560, 793] width 1 height 4
click at [565, 773] on div "Loaded : 47.60% 05:02 04:52" at bounding box center [728, 790] width 1456 height 10
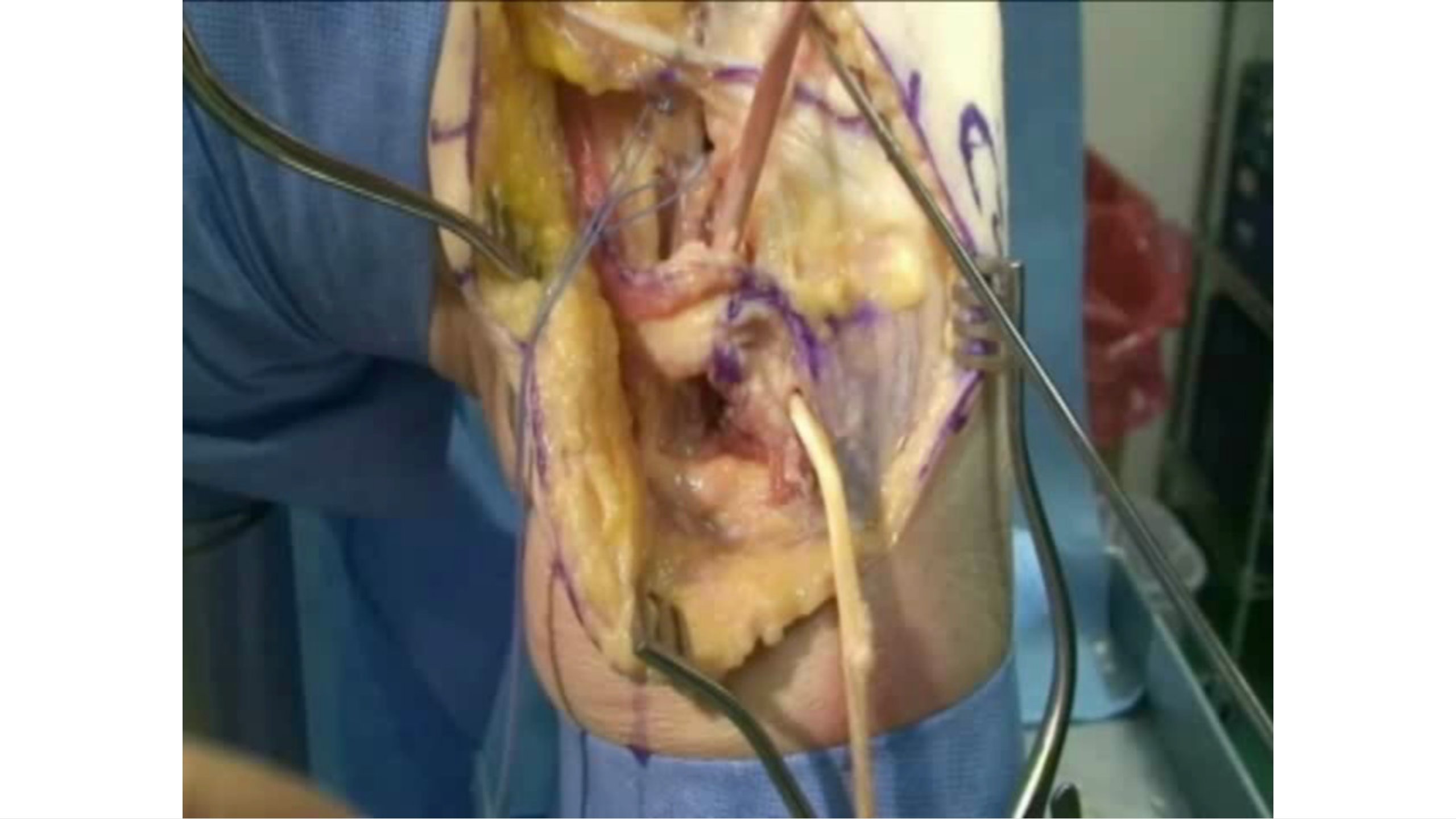
click at [551, 773] on div "10 seconds Tap to unmute" at bounding box center [728, 409] width 1456 height 818
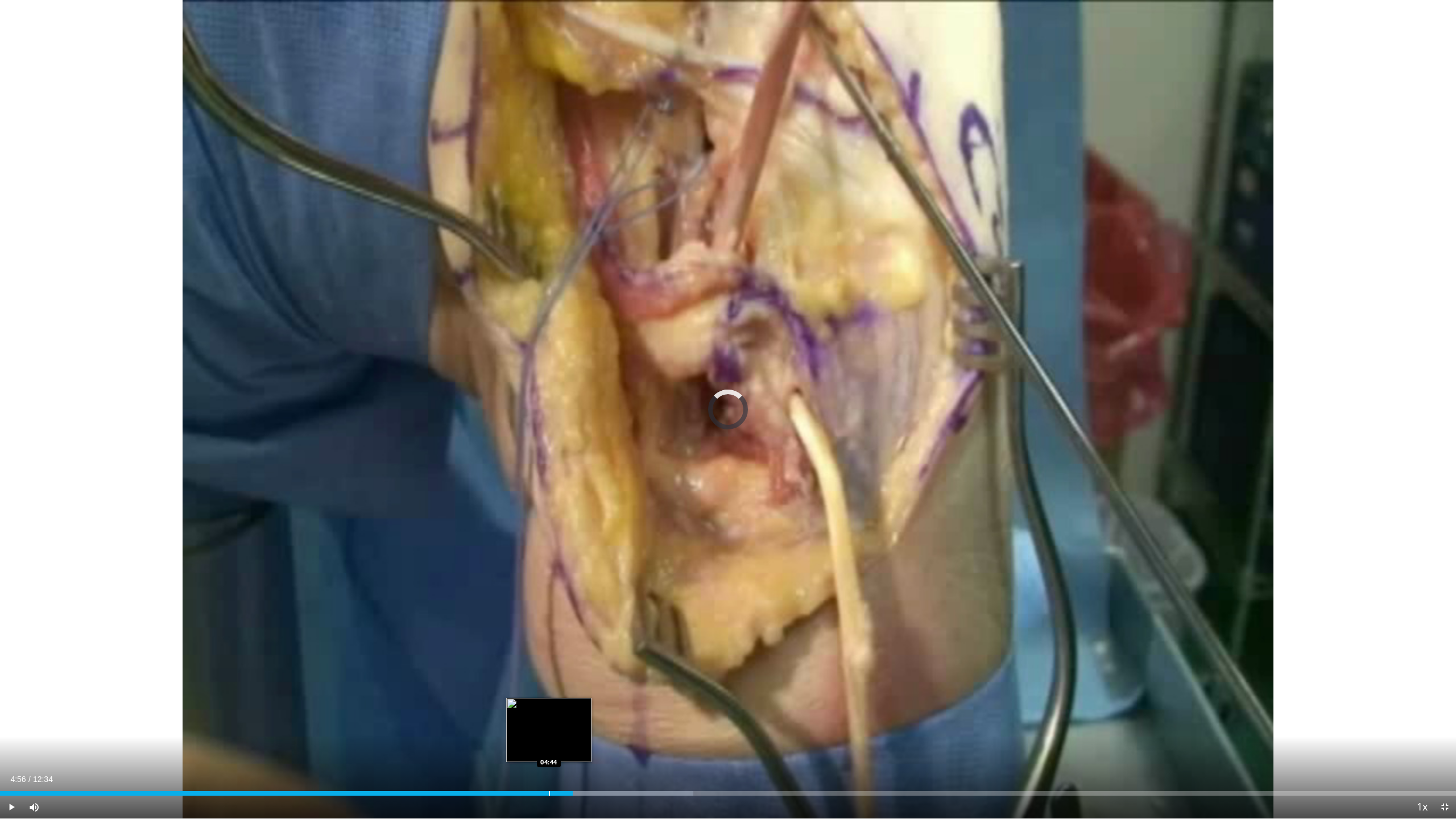
click at [549, 773] on div "Progress Bar" at bounding box center [549, 793] width 1 height 4
click at [16, 773] on span "Video Player" at bounding box center [11, 807] width 23 height 23
click at [12, 773] on span "Video Player" at bounding box center [11, 807] width 23 height 23
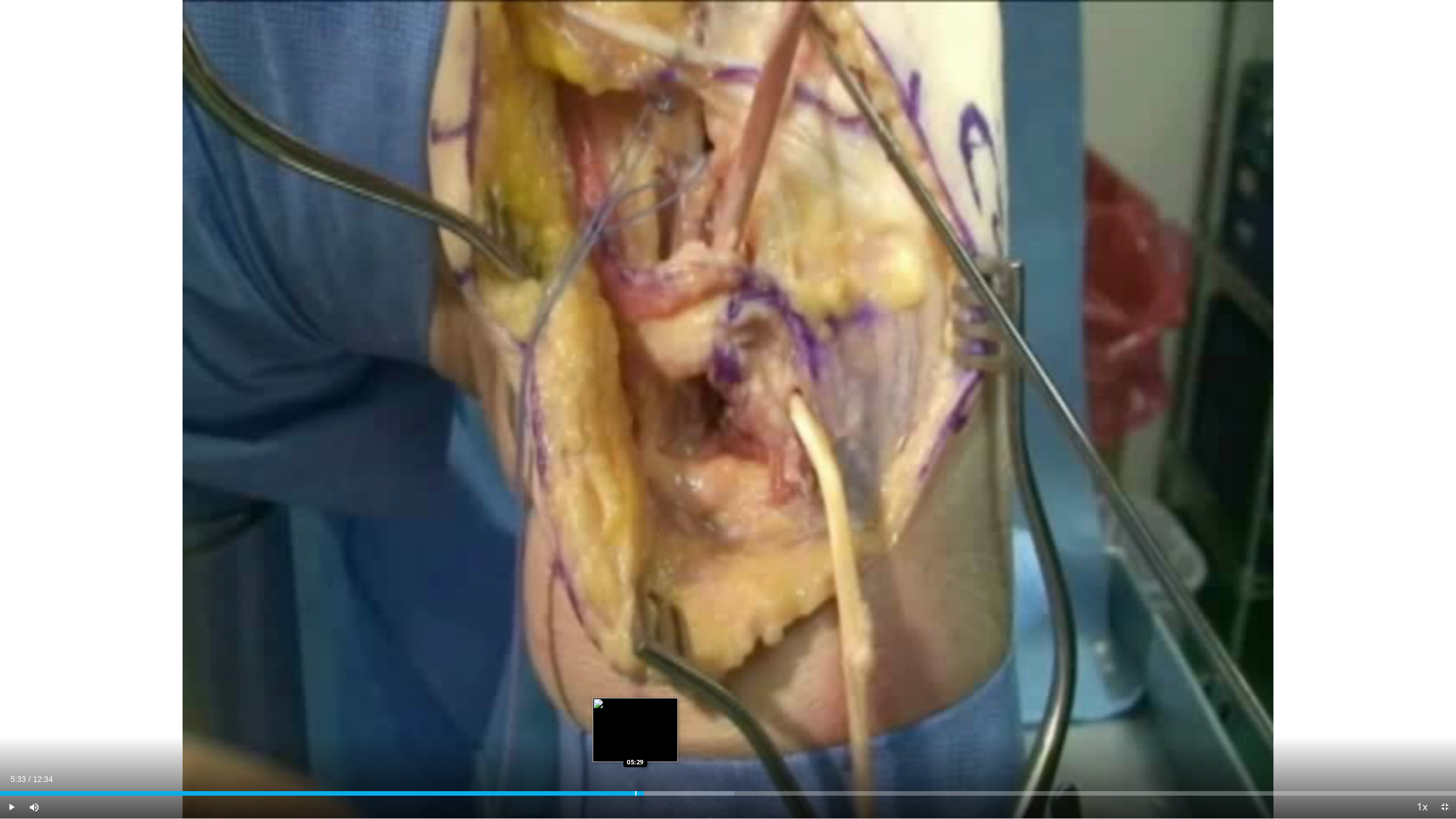
click at [635, 773] on div "Progress Bar" at bounding box center [635, 793] width 1 height 4
click at [625, 773] on div "Progress Bar" at bounding box center [625, 793] width 1 height 4
click at [12, 773] on span "Video Player" at bounding box center [11, 807] width 23 height 23
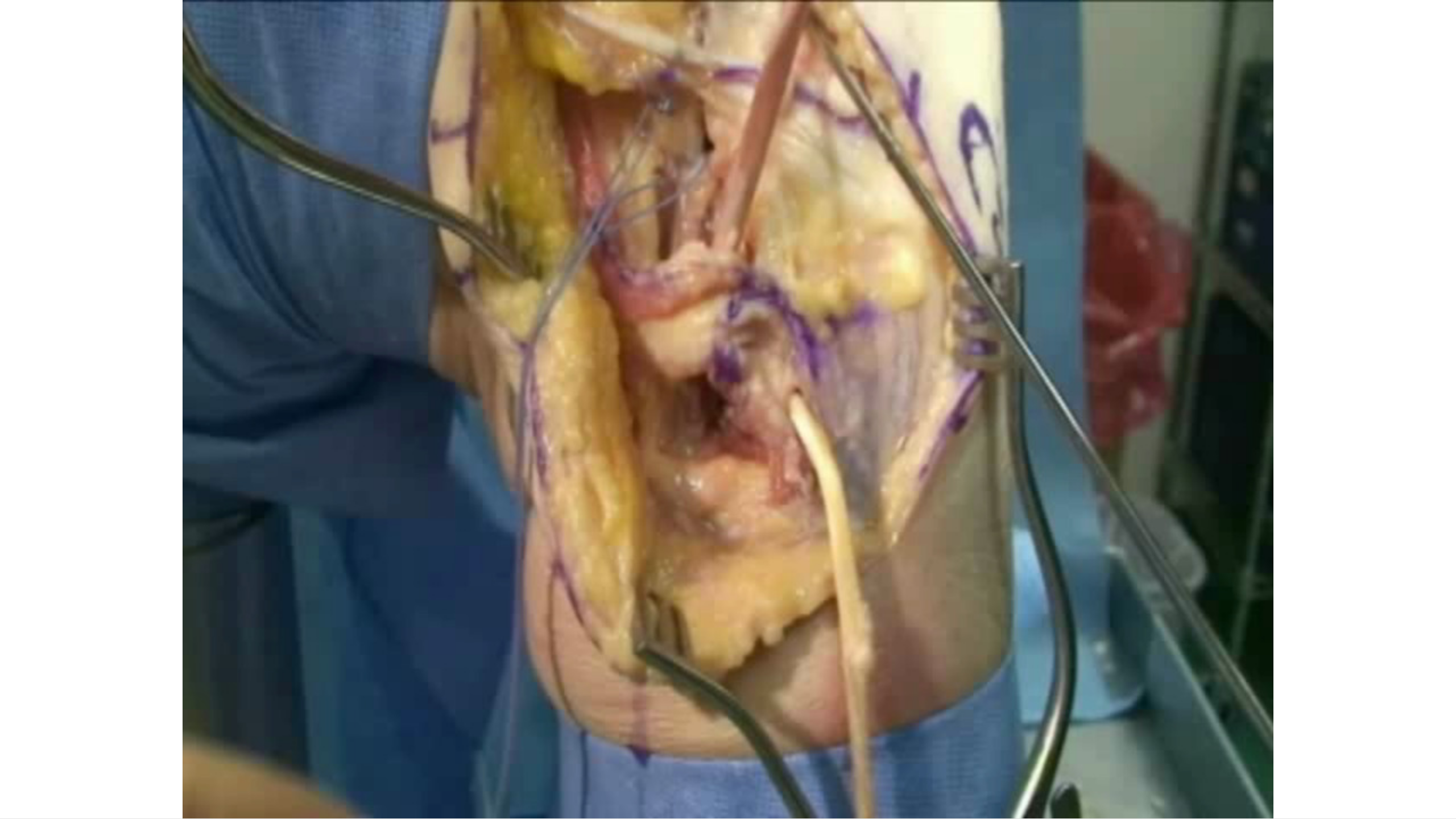
click at [10, 773] on div "10 seconds Tap to unmute" at bounding box center [728, 409] width 1456 height 818
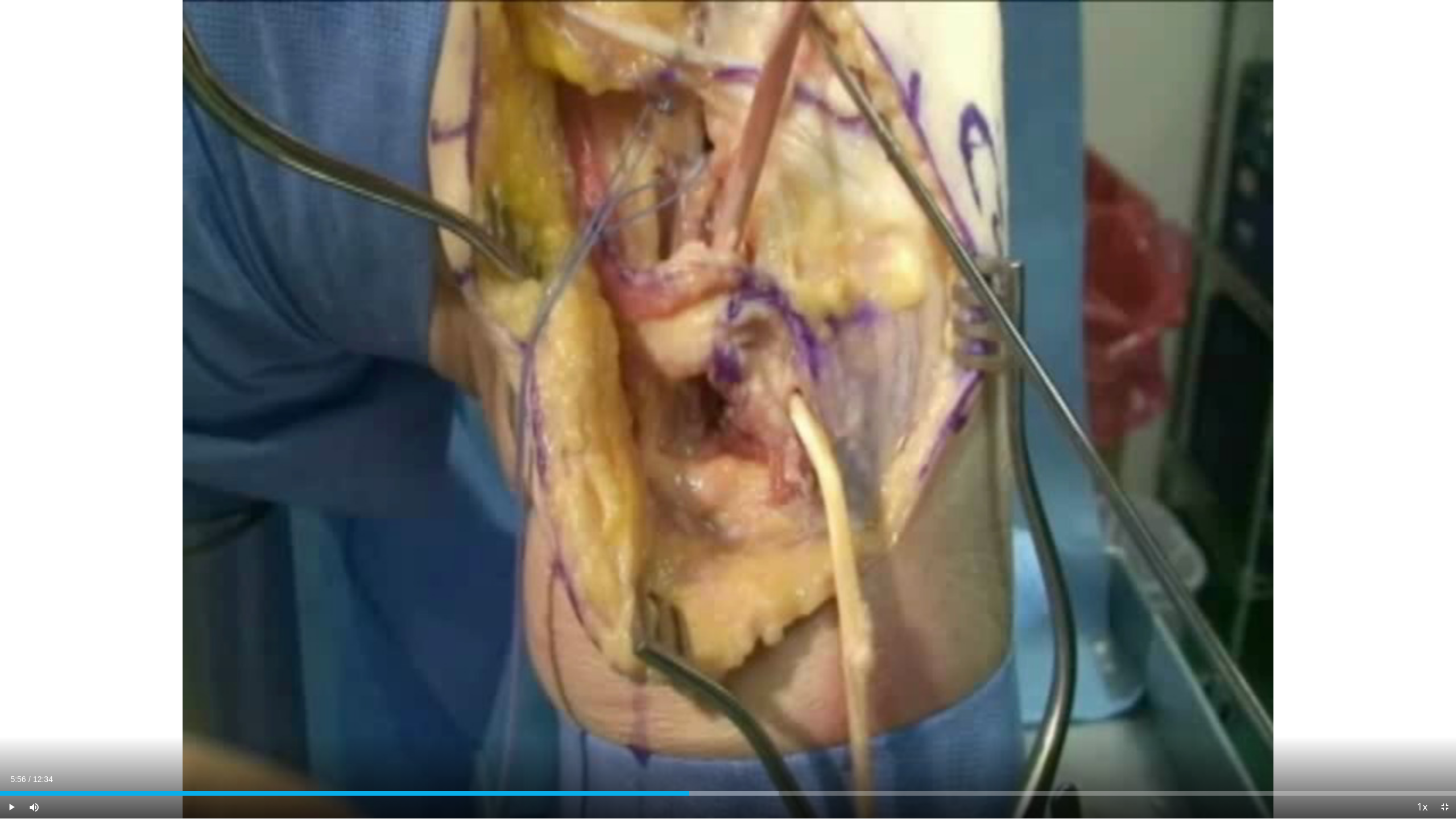
click at [10, 773] on span "Video Player" at bounding box center [11, 807] width 23 height 23
click at [14, 773] on video-js "**********" at bounding box center [728, 410] width 1456 height 819
click at [15, 773] on span "Video Player" at bounding box center [11, 807] width 23 height 23
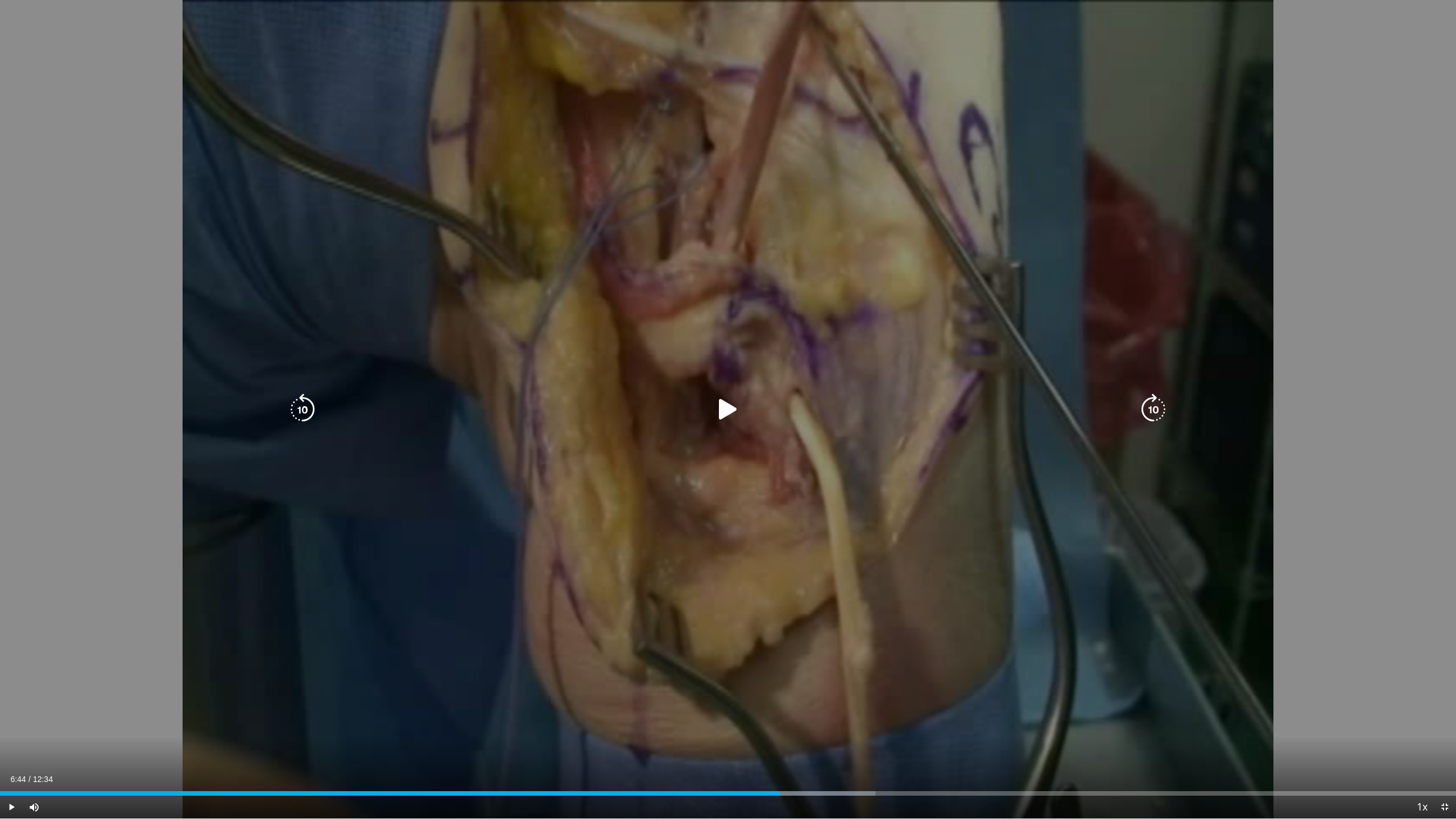
click at [18, 773] on span "Video Player" at bounding box center [11, 807] width 23 height 23
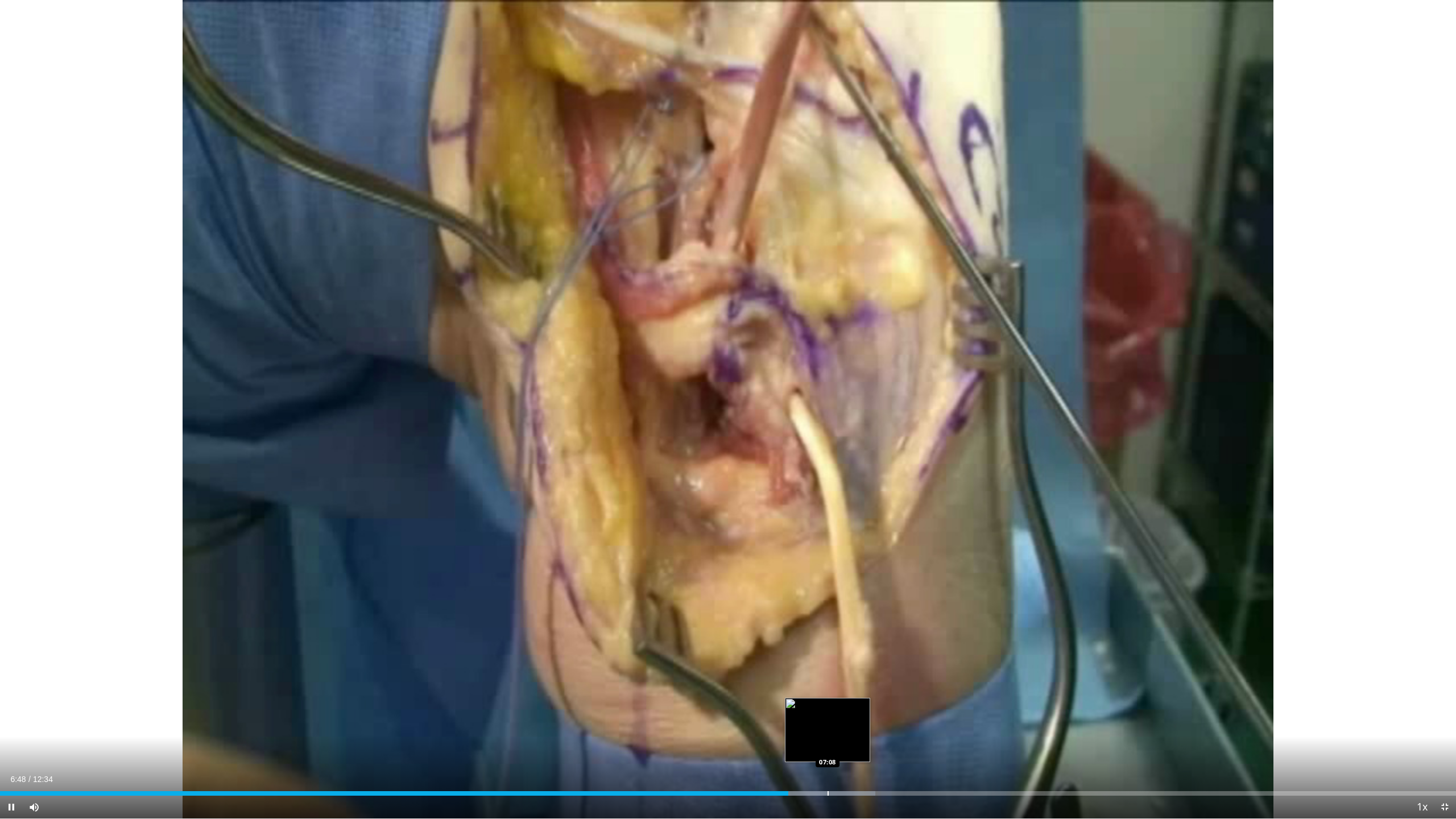
click at [828, 773] on div "Progress Bar" at bounding box center [828, 793] width 1 height 4
click at [881, 773] on div "Progress Bar" at bounding box center [881, 793] width 1 height 4
click at [909, 773] on div "Progress Bar" at bounding box center [908, 793] width 1 height 4
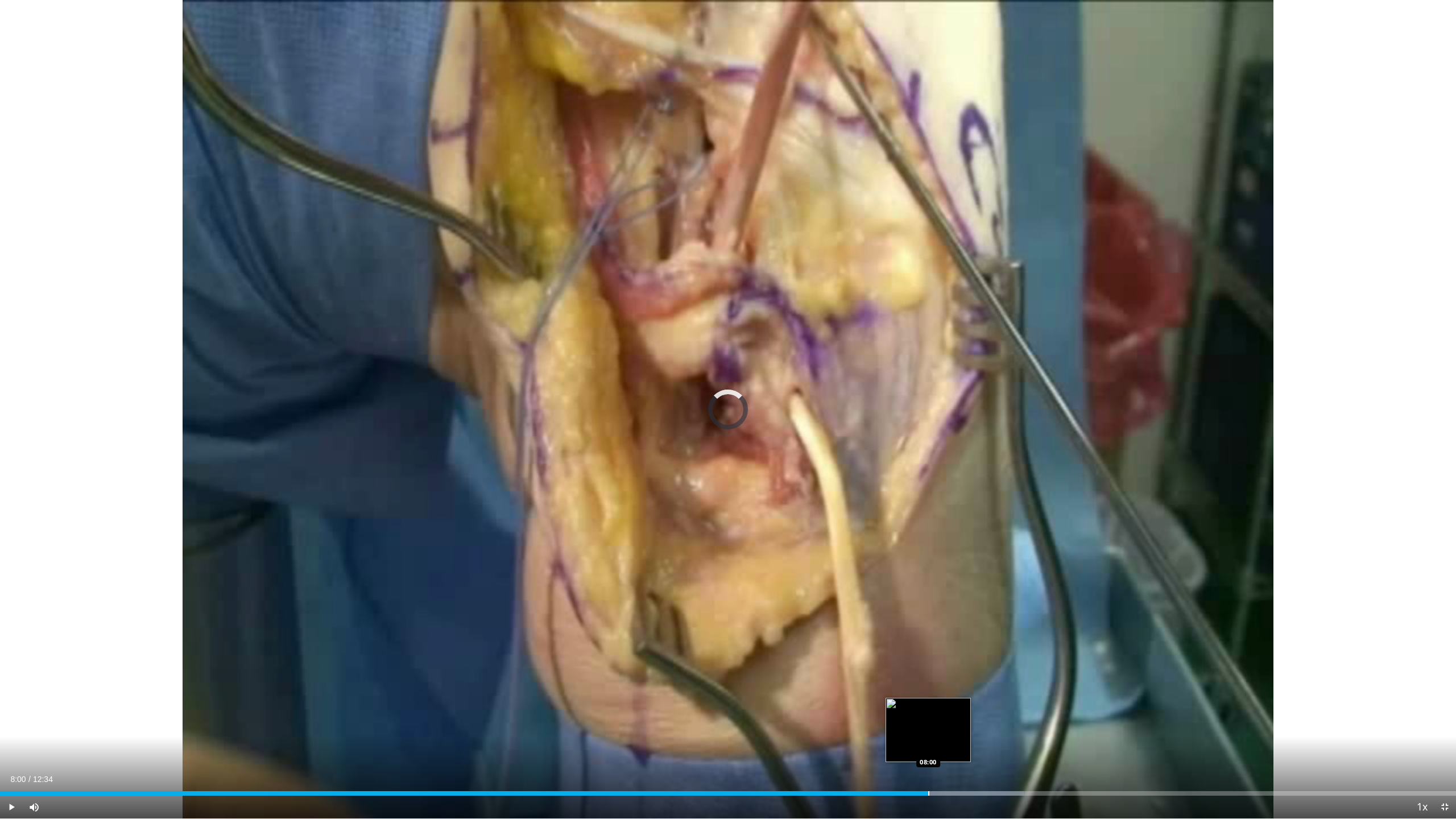
drag, startPoint x: 928, startPoint y: 793, endPoint x: 942, endPoint y: 793, distance: 14.0
click at [929, 773] on div "Progress Bar" at bounding box center [928, 793] width 1 height 4
click at [959, 773] on div "Progress Bar" at bounding box center [959, 793] width 1 height 4
click at [977, 773] on div "Progress Bar" at bounding box center [977, 793] width 1 height 4
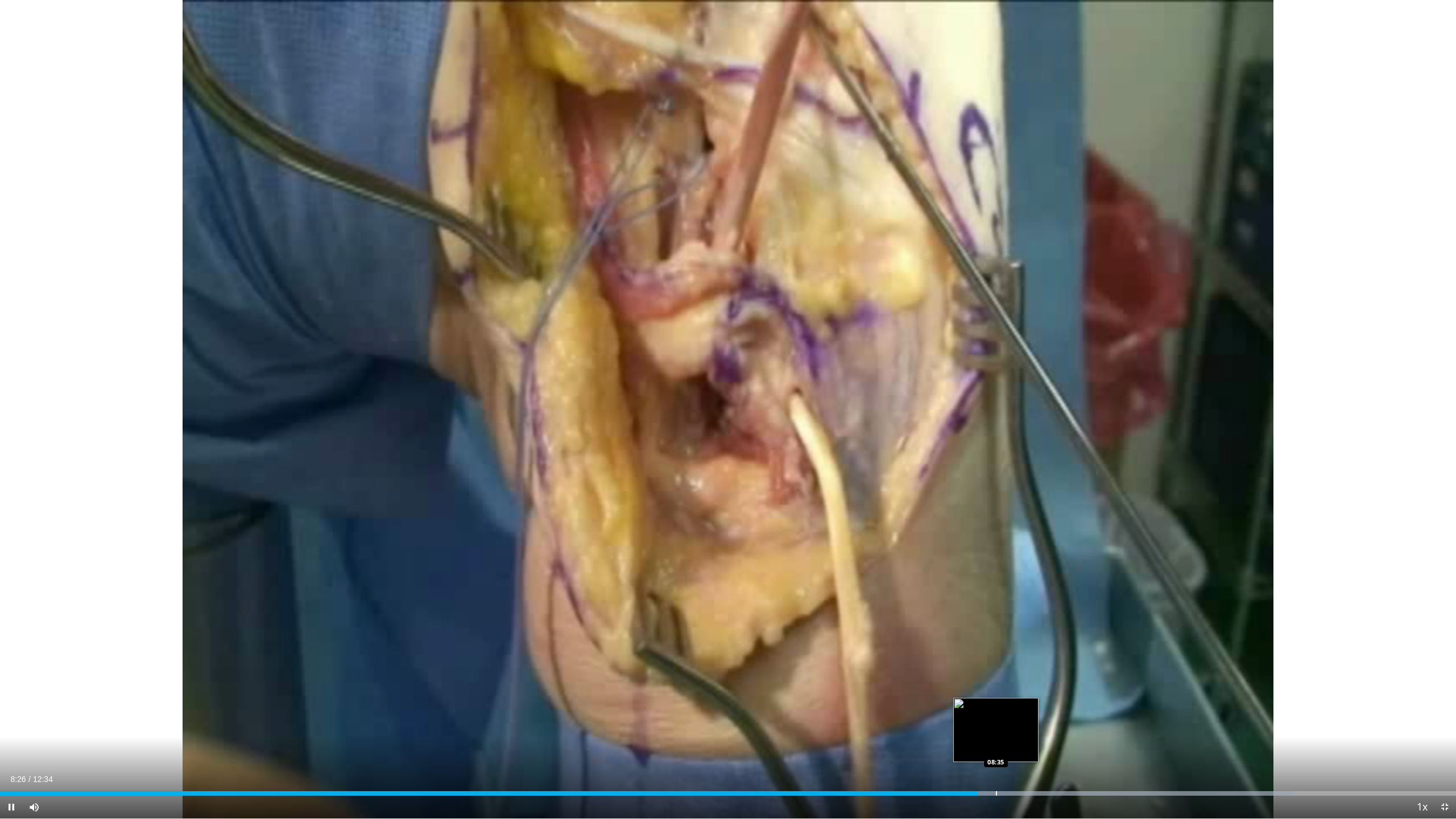
click at [996, 773] on div "Progress Bar" at bounding box center [996, 793] width 1 height 4
click at [1028, 773] on div "Current Time 8:44 / Duration 12:34 Pause Skip Backward Skip Forward Mute 100% L…" at bounding box center [728, 807] width 1456 height 23
click at [1049, 773] on div "Progress Bar" at bounding box center [1049, 793] width 1 height 4
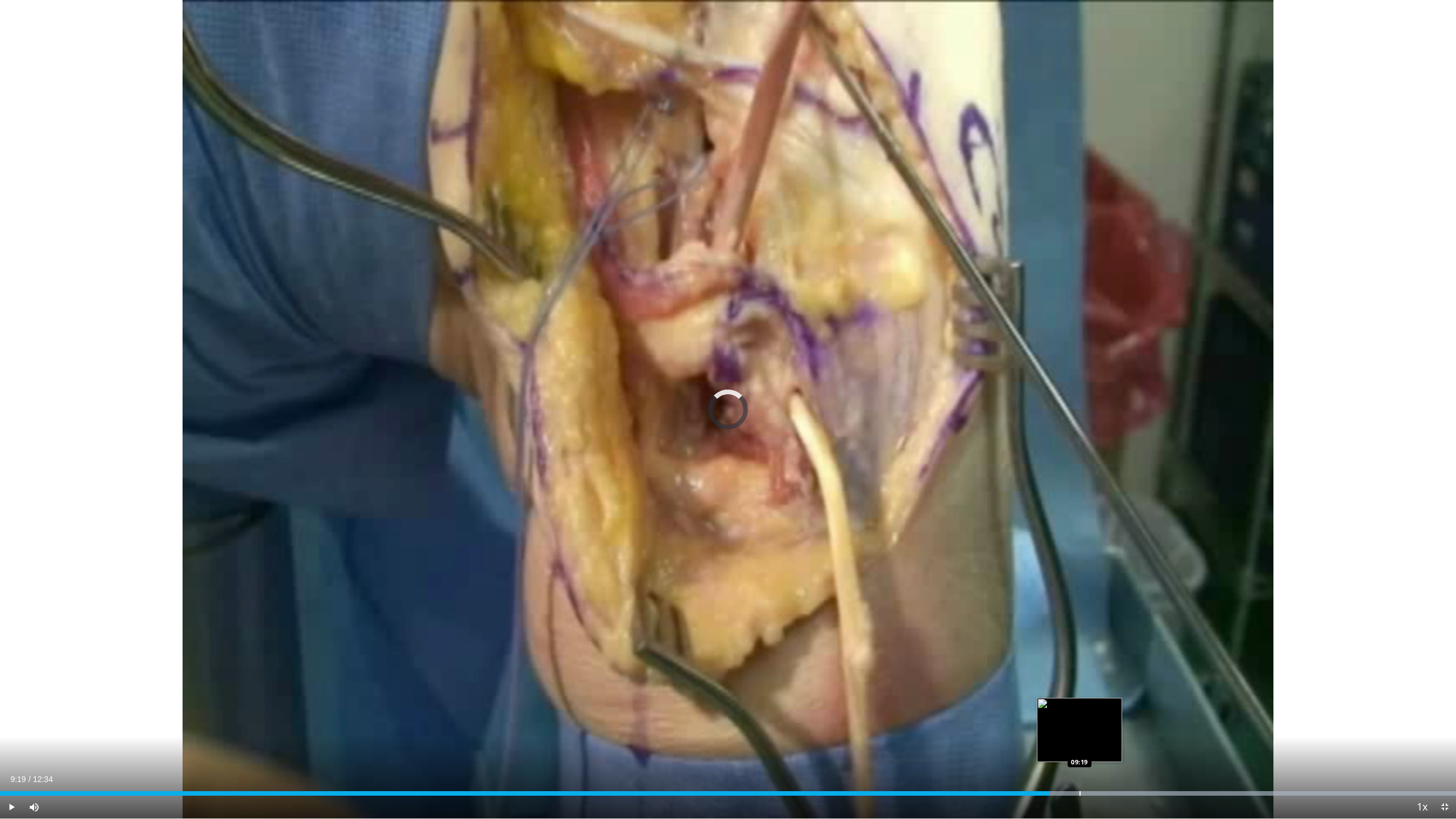
click at [1080, 773] on div "Progress Bar" at bounding box center [1080, 793] width 1 height 4
click at [1101, 773] on div "Loaded : 99.99% 09:30 09:30" at bounding box center [728, 790] width 1456 height 10
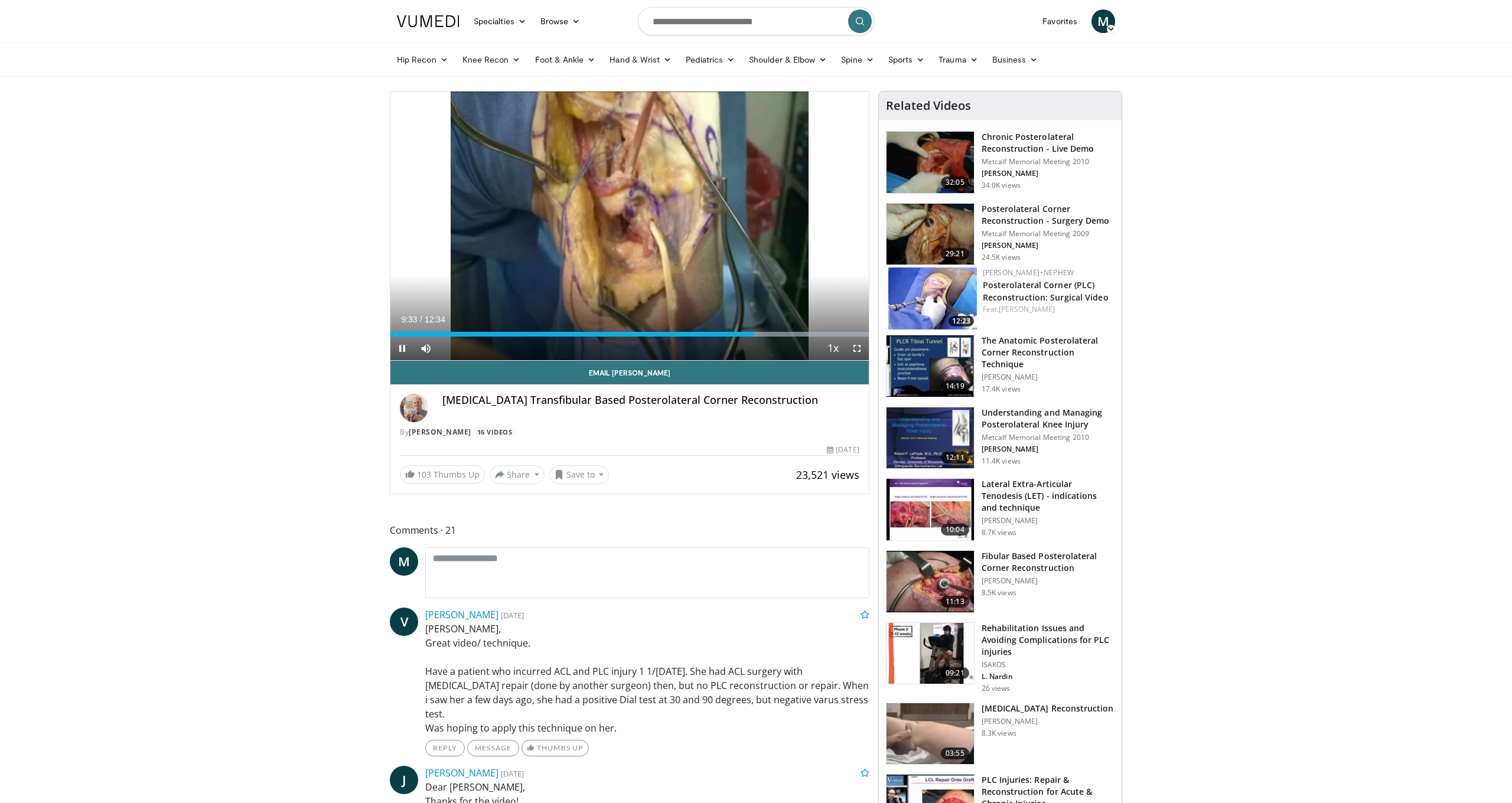
click at [400, 348] on span "Video Player" at bounding box center [403, 349] width 24 height 24
